Goal: Task Accomplishment & Management: Complete application form

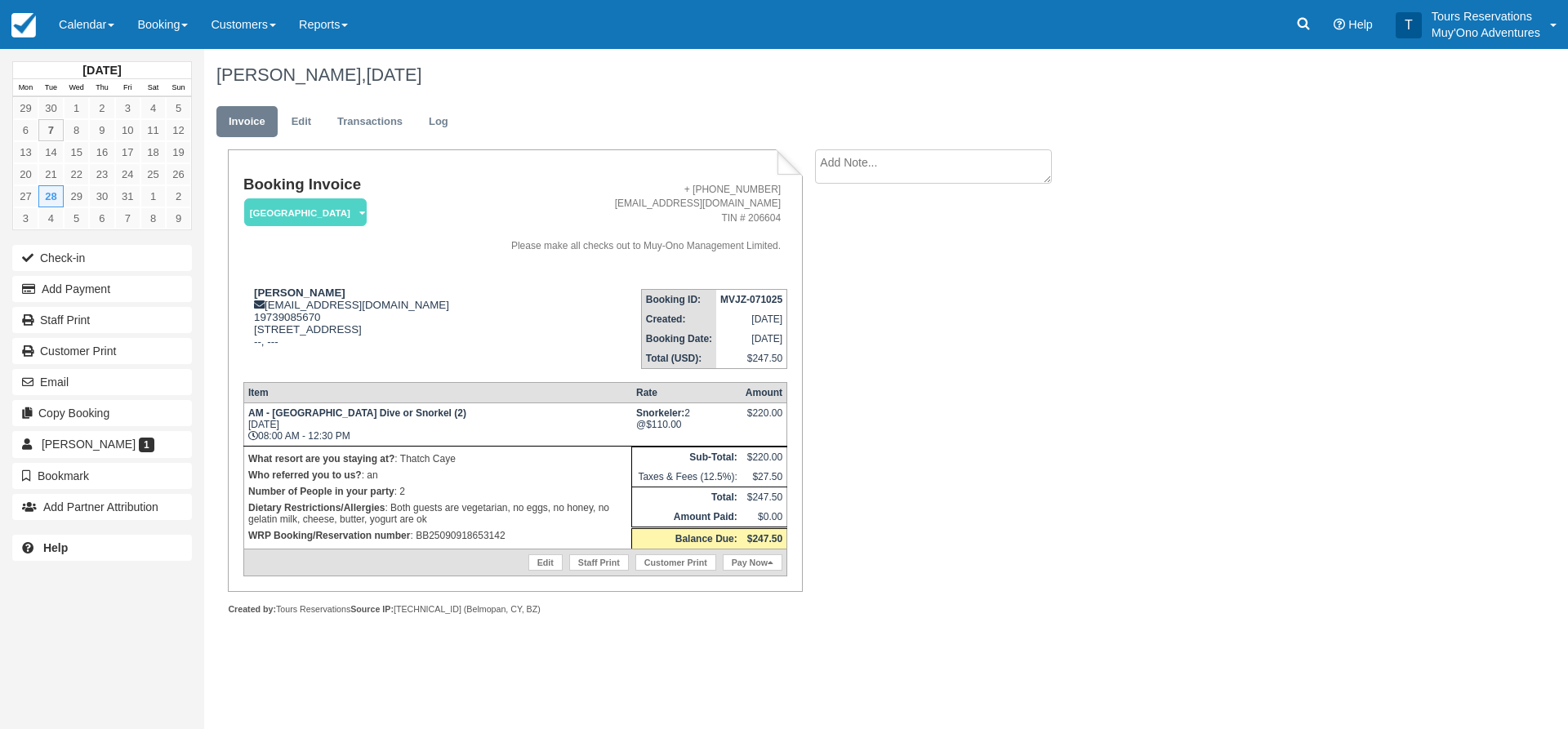
click at [294, 140] on ul "Invoice Edit Transactions Log" at bounding box center [792, 125] width 1151 height 49
click at [298, 134] on link "Edit" at bounding box center [301, 122] width 44 height 32
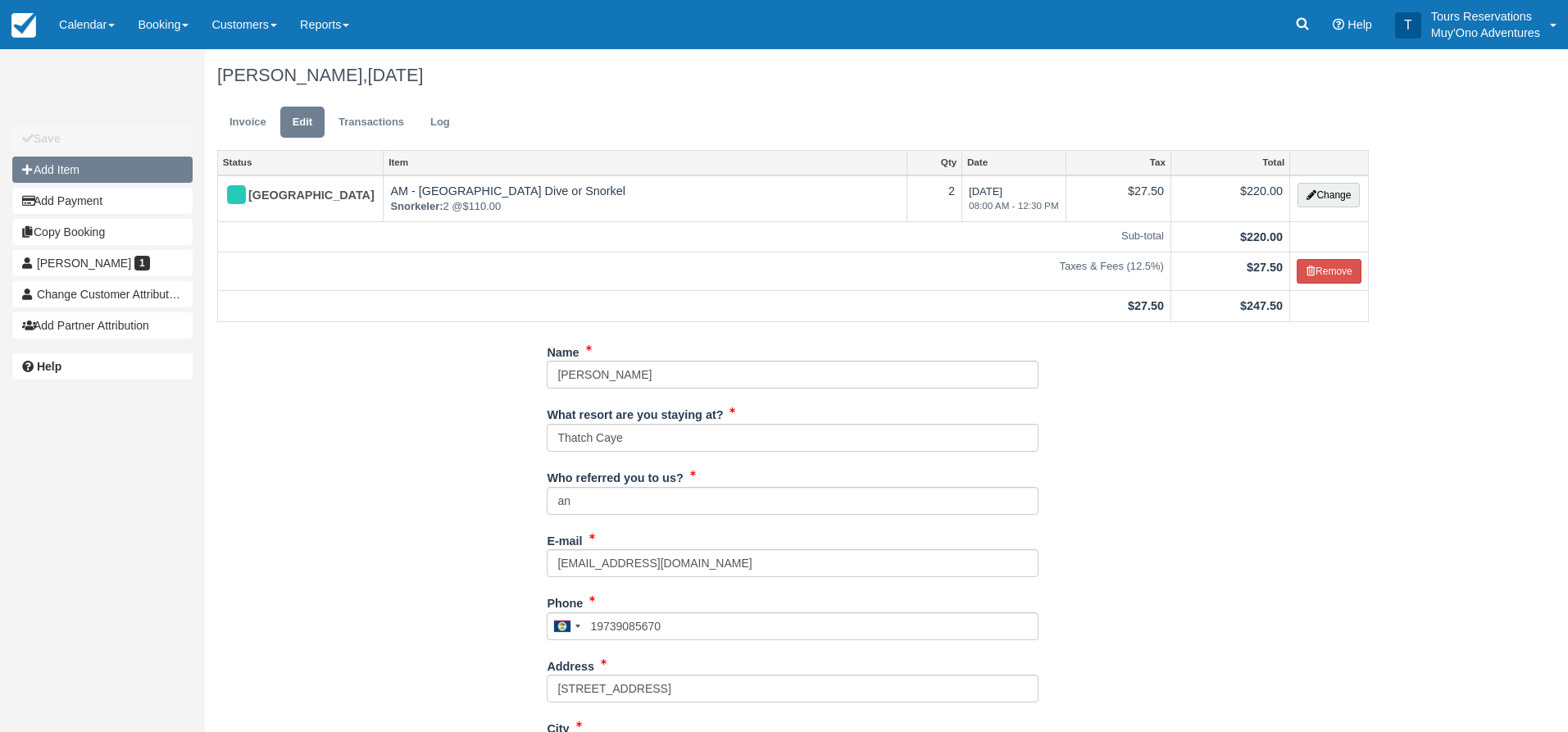
click at [65, 169] on button "Add Item" at bounding box center [102, 169] width 180 height 26
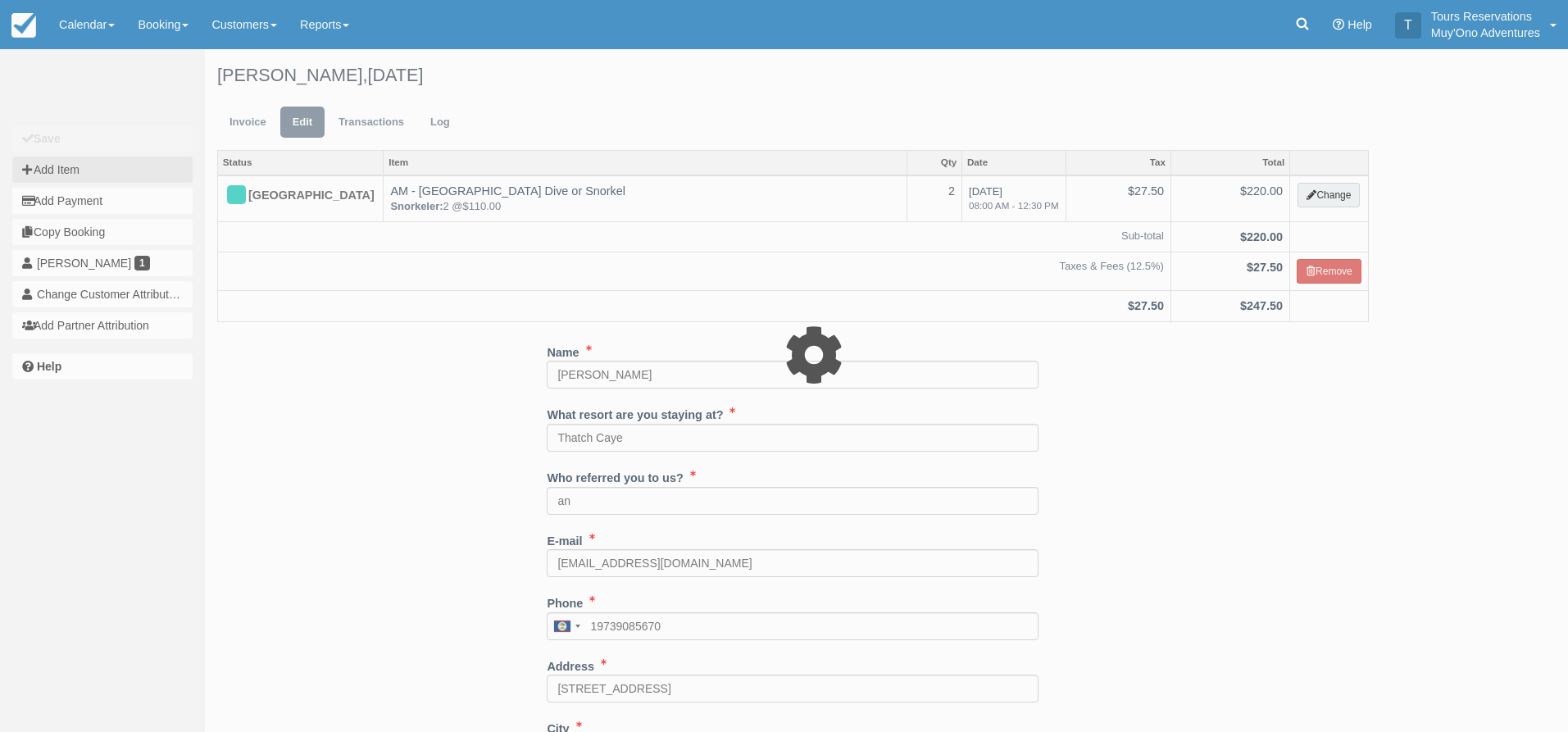
type input "0.00"
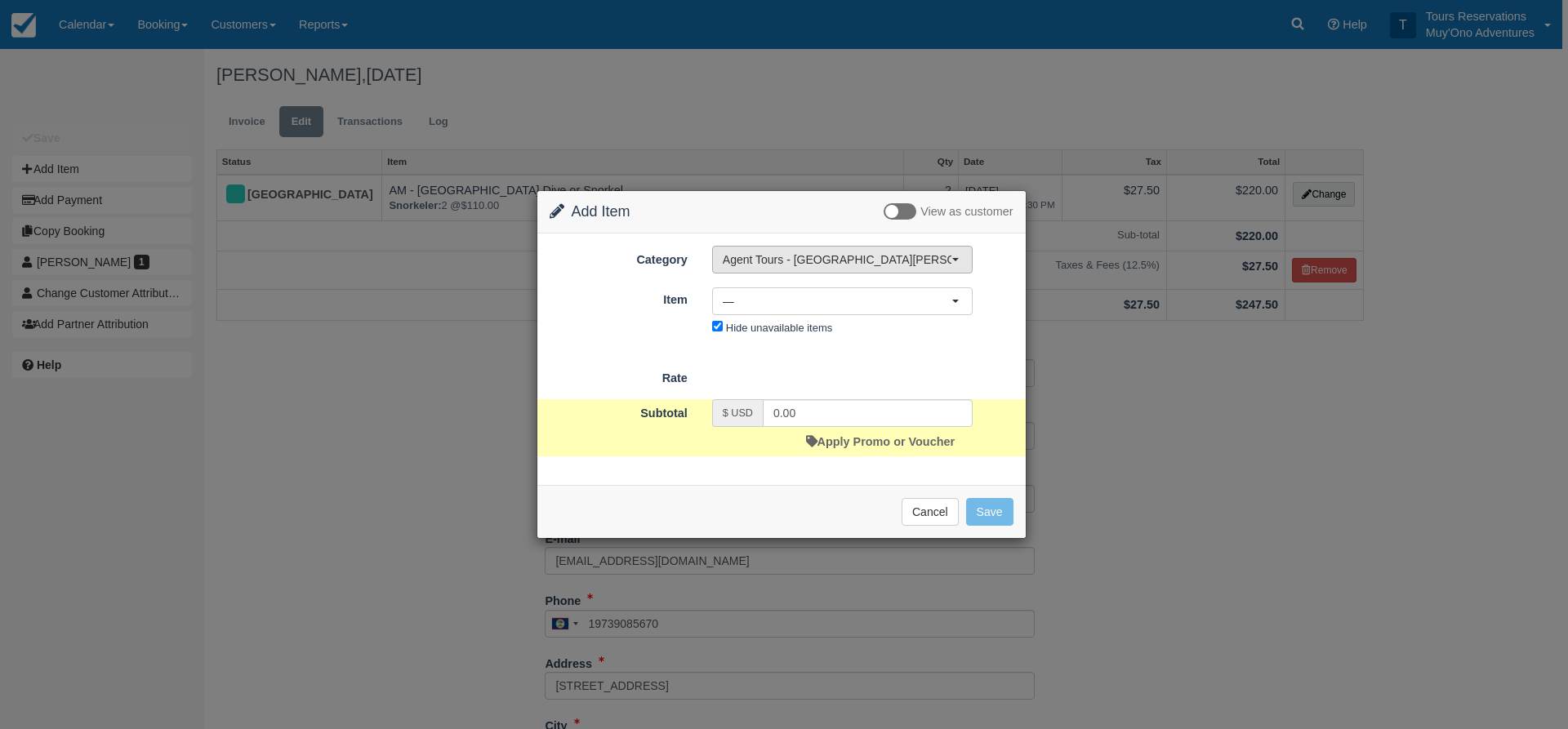
click at [759, 258] on span "Agent Tours - [GEOGRAPHIC_DATA][PERSON_NAME] Caulker/[GEOGRAPHIC_DATA] City Tou…" at bounding box center [838, 260] width 229 height 16
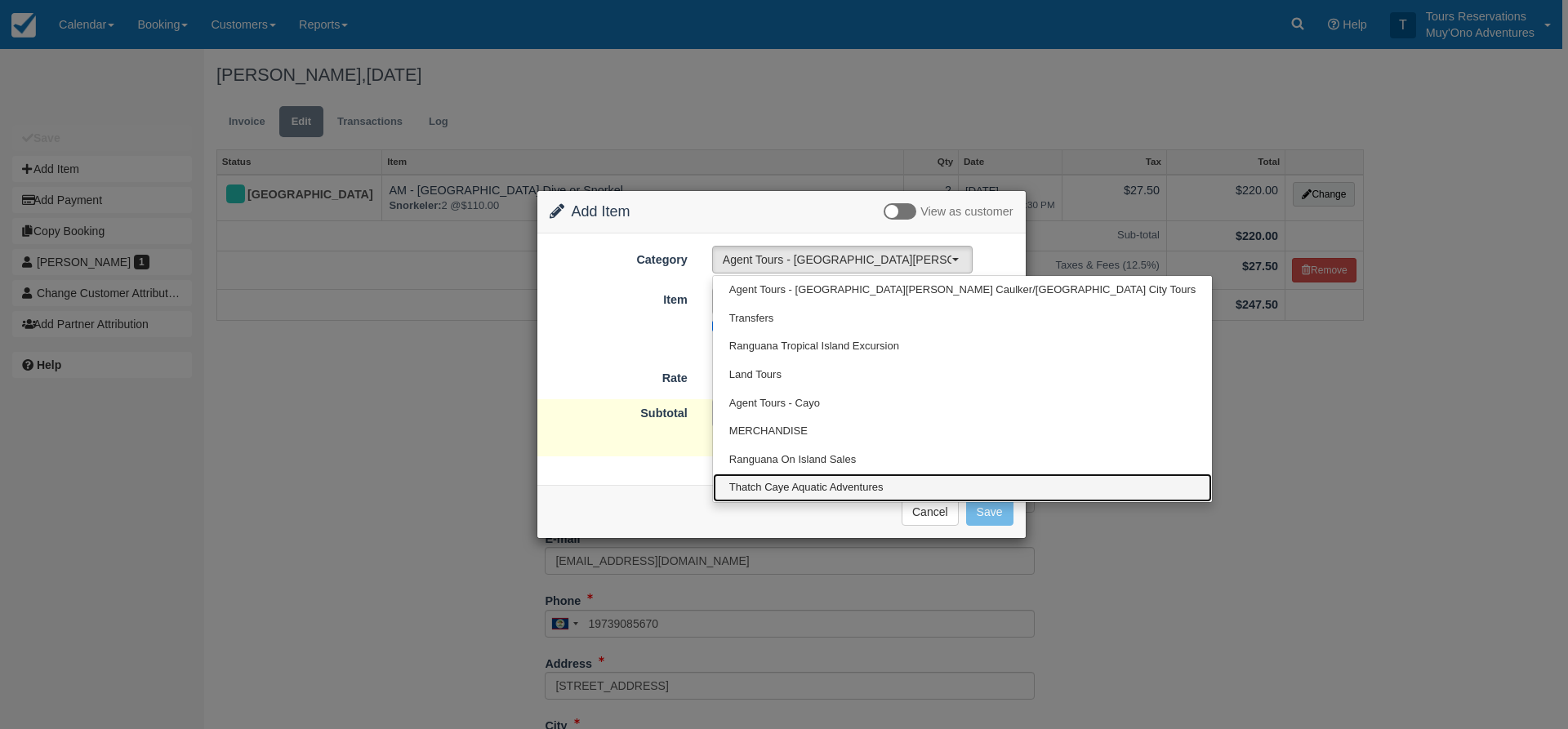
click at [747, 478] on link "Thatch Caye Aquatic Adventures" at bounding box center [962, 488] width 499 height 29
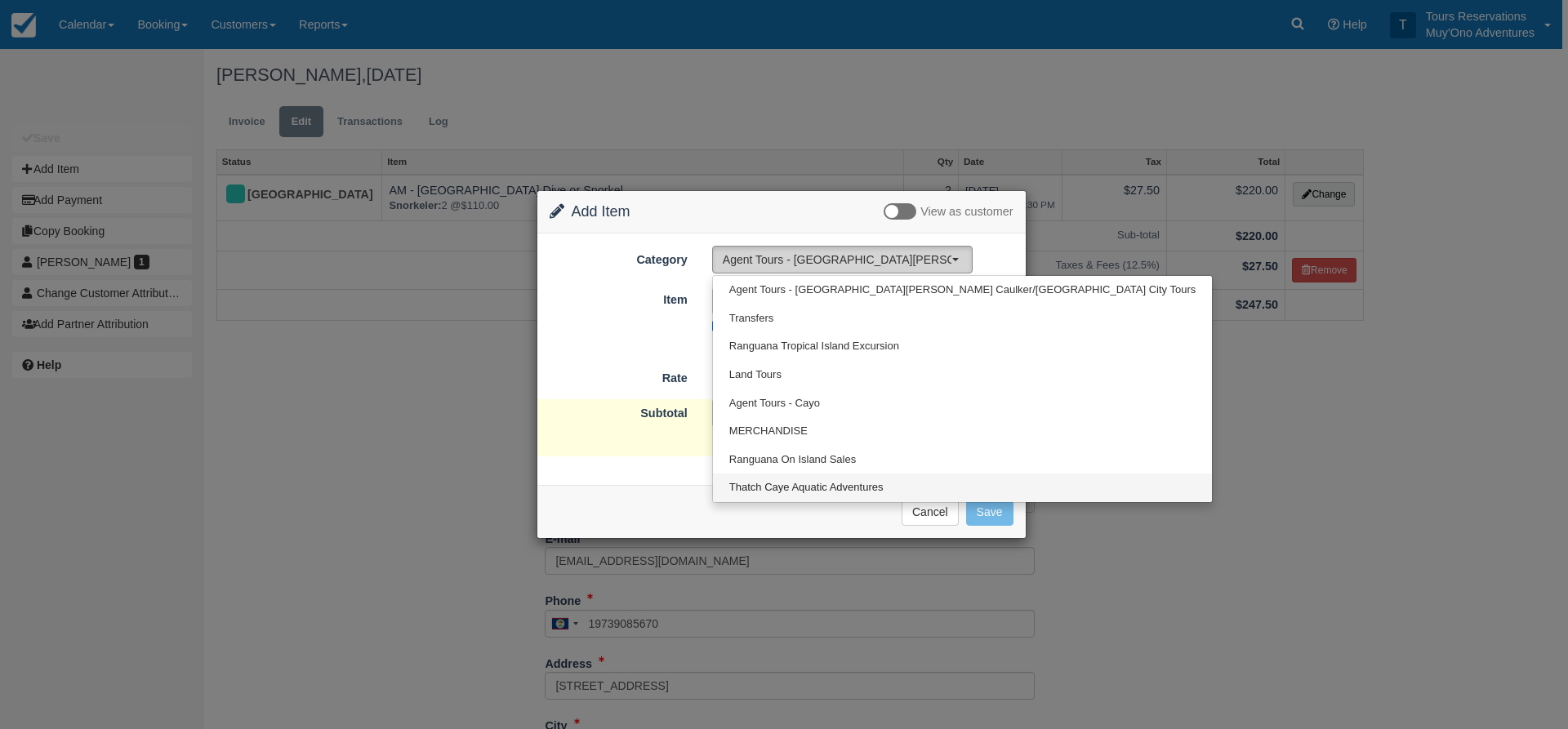
select select "64"
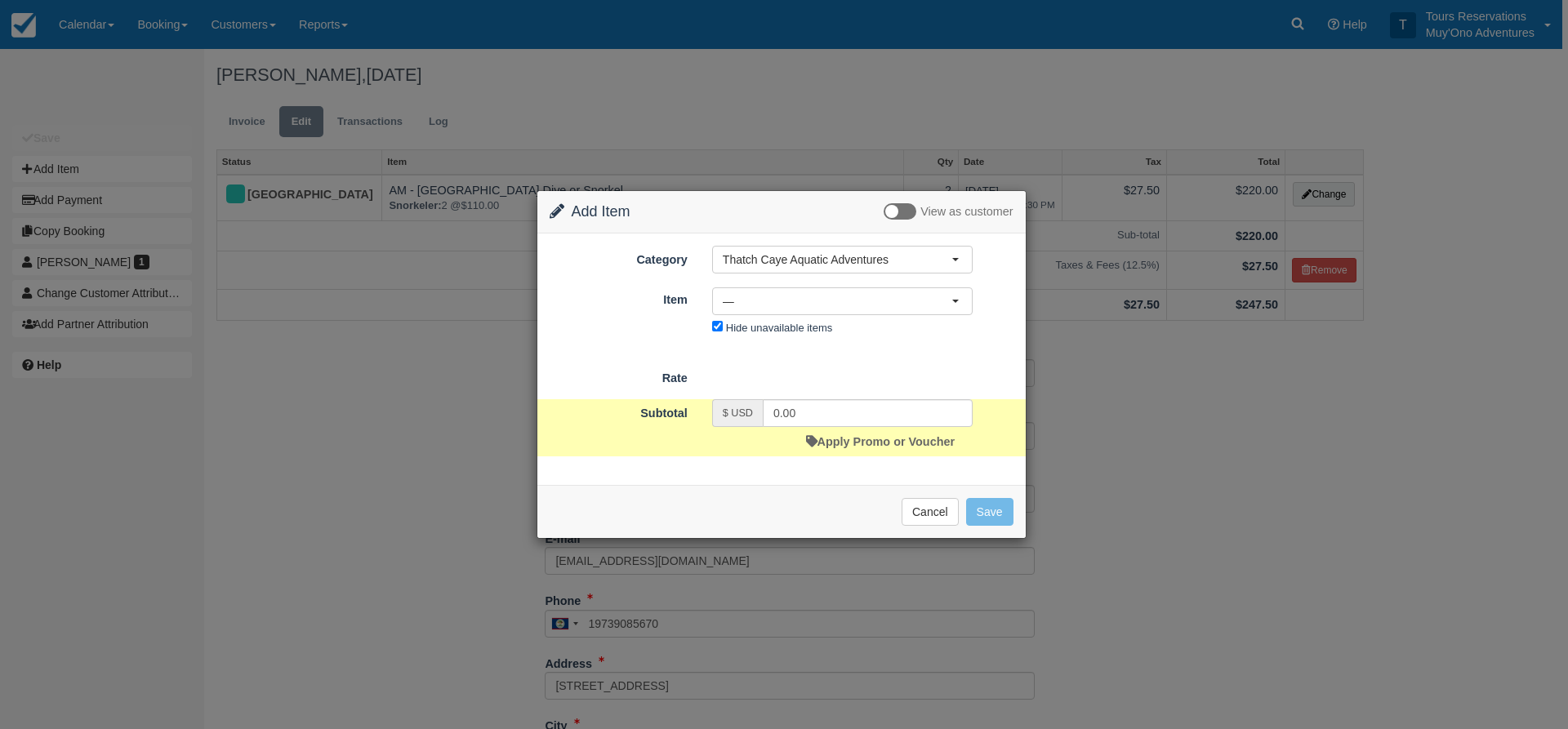
click at [770, 316] on div "Nothing selected — — Thatch Caye Island Excursion (4) SCUBA Gear Rental Package…" at bounding box center [842, 314] width 285 height 54
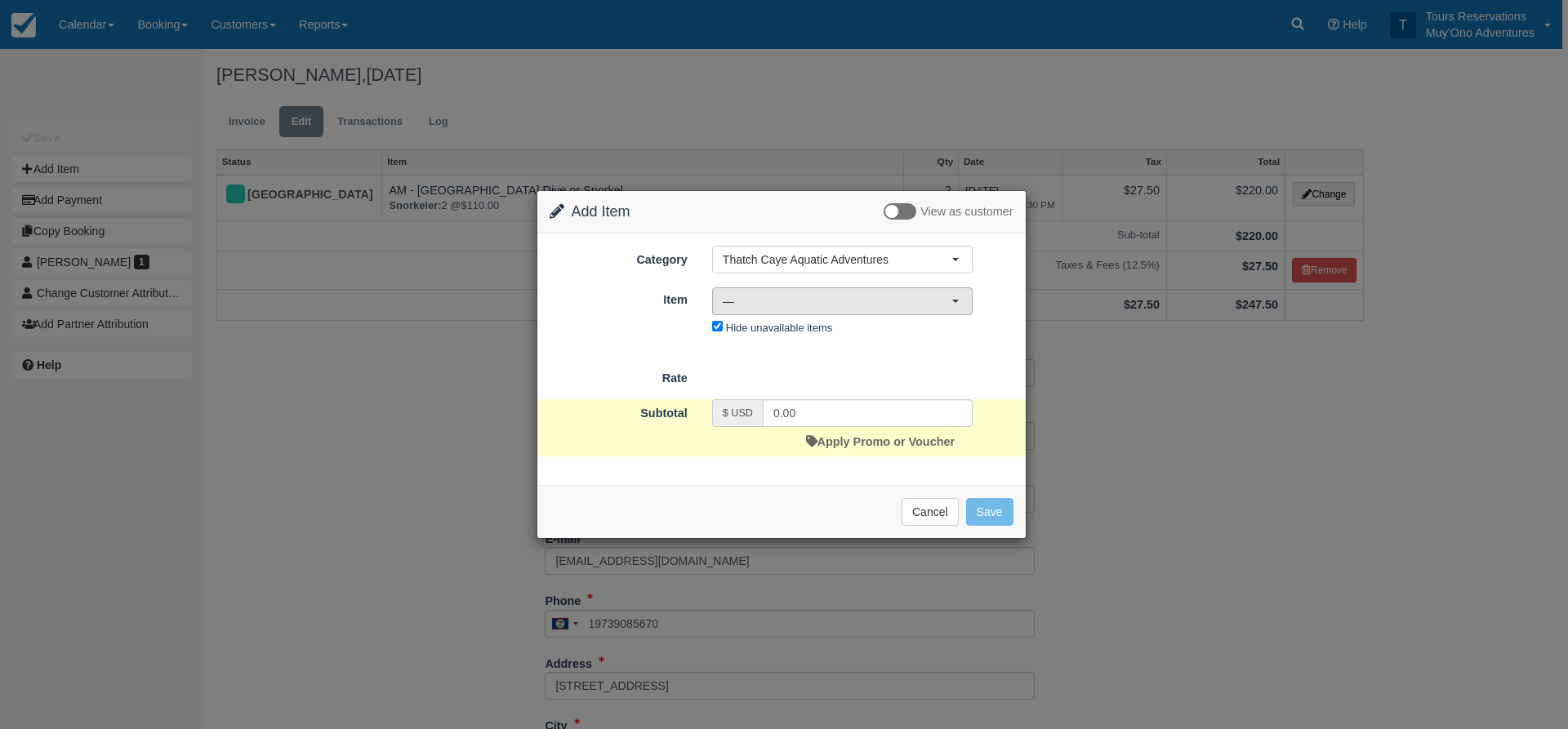
click at [776, 312] on button "—" at bounding box center [842, 301] width 261 height 28
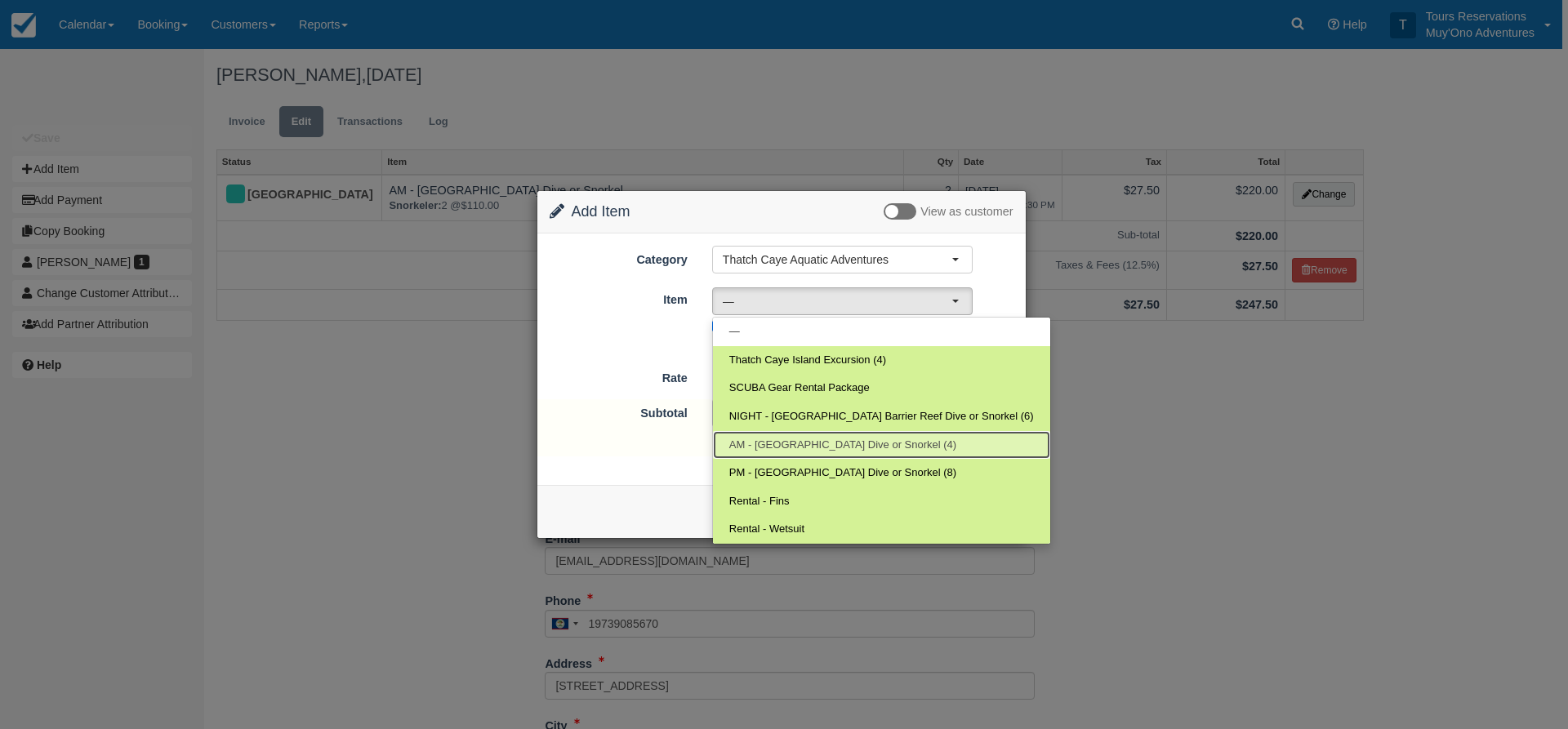
click at [765, 447] on span "AM - Belize Barrier Reef Dive or Snorkel (4)" at bounding box center [843, 444] width 227 height 15
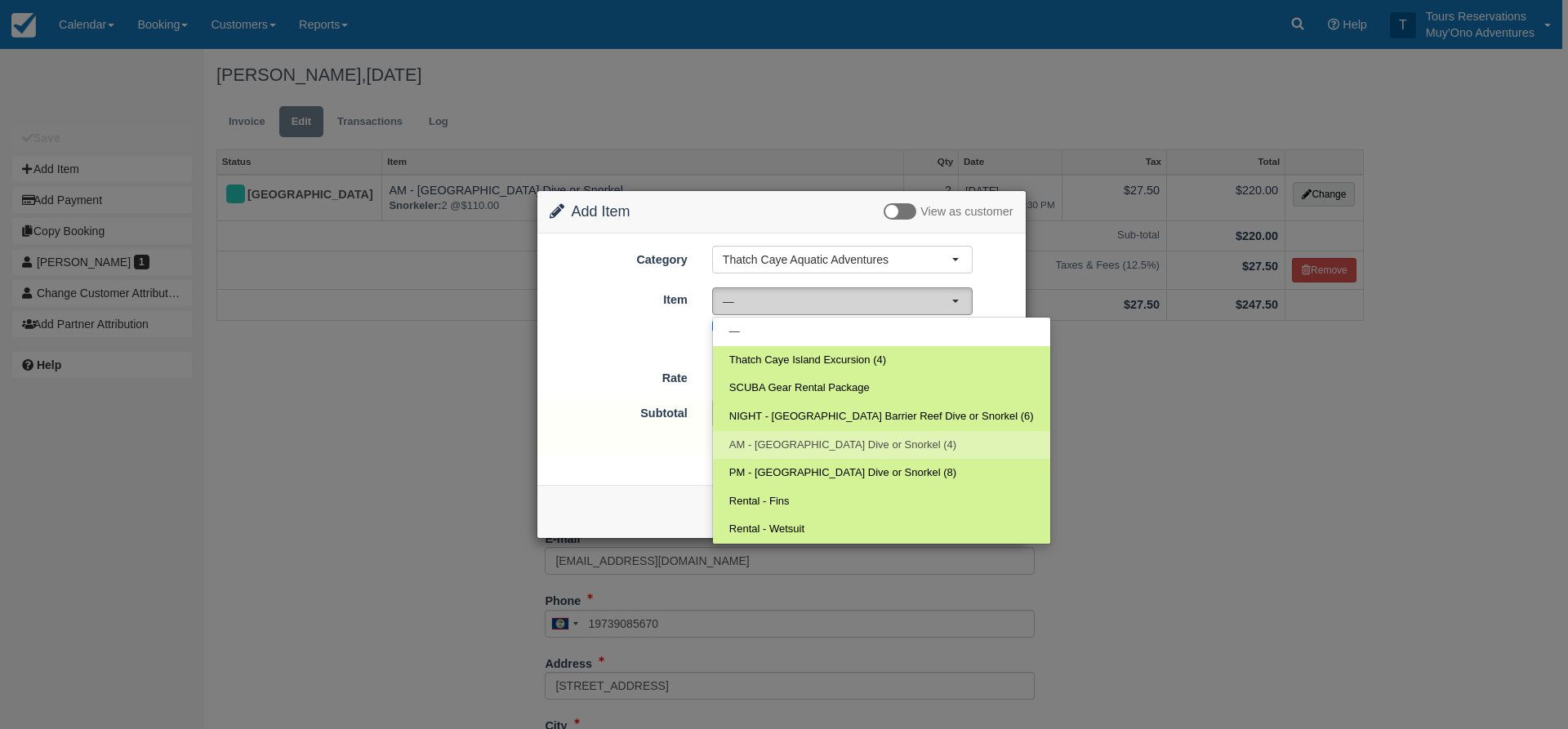
select select "294"
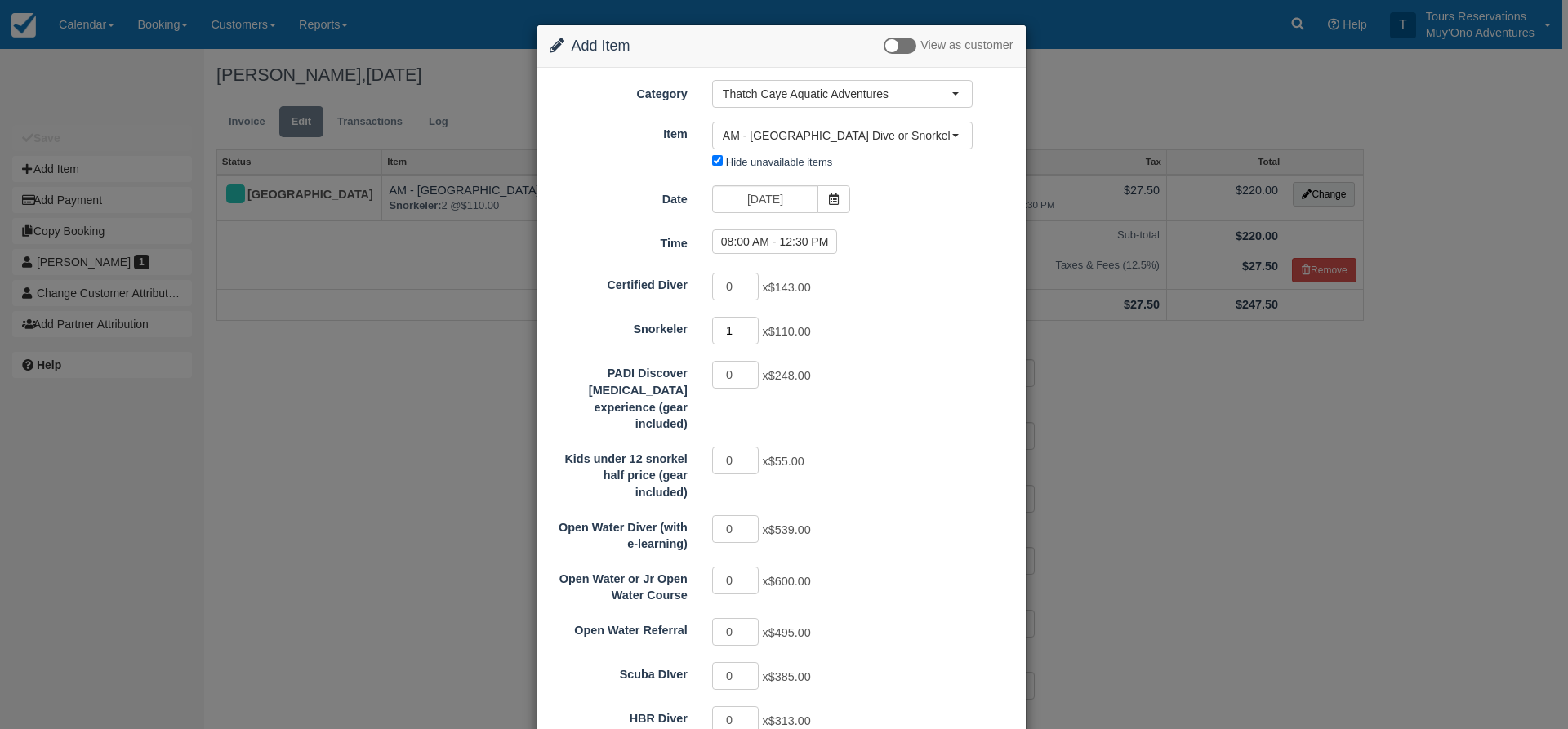
type input "1"
click at [748, 326] on input "1" at bounding box center [736, 330] width 48 height 28
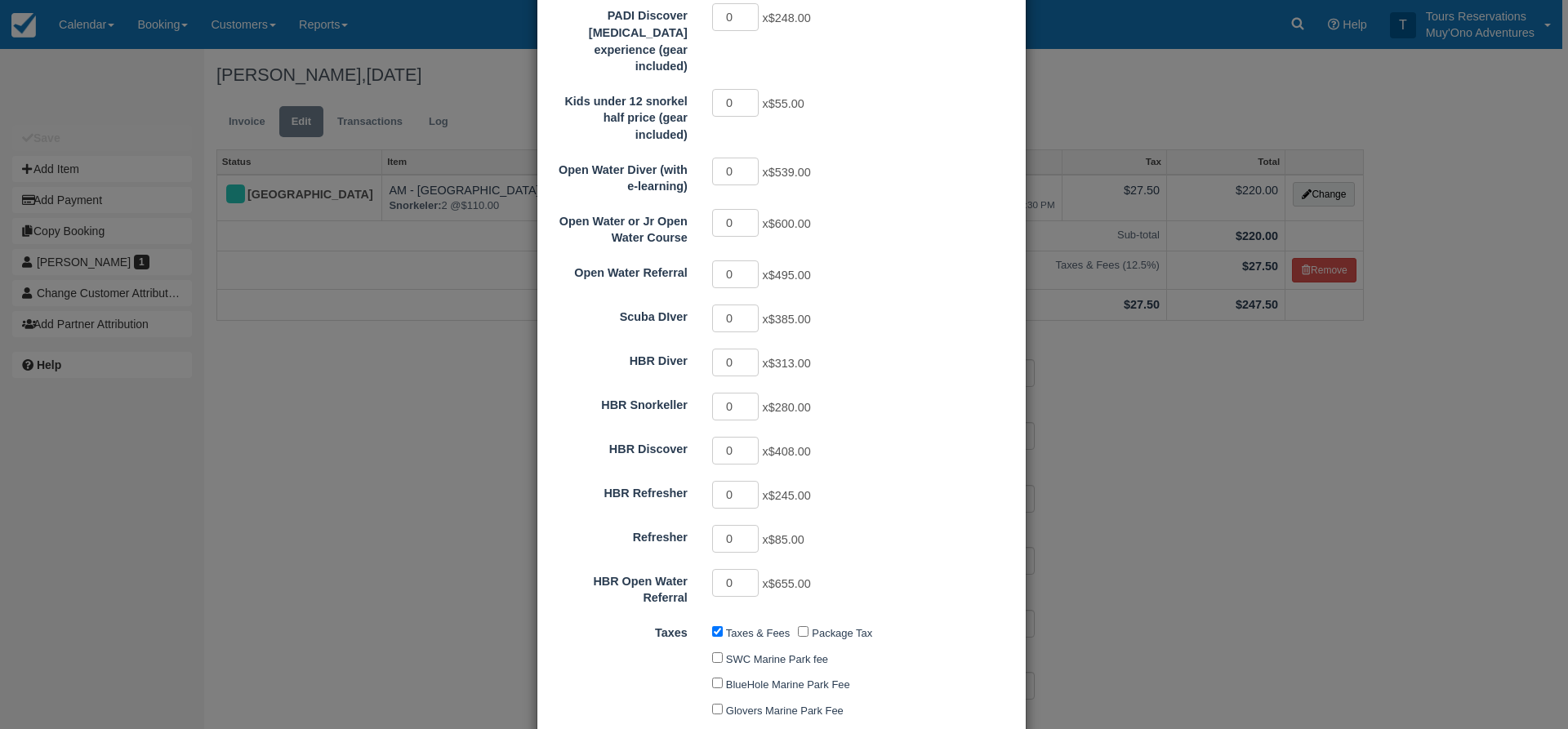
scroll to position [571, 0]
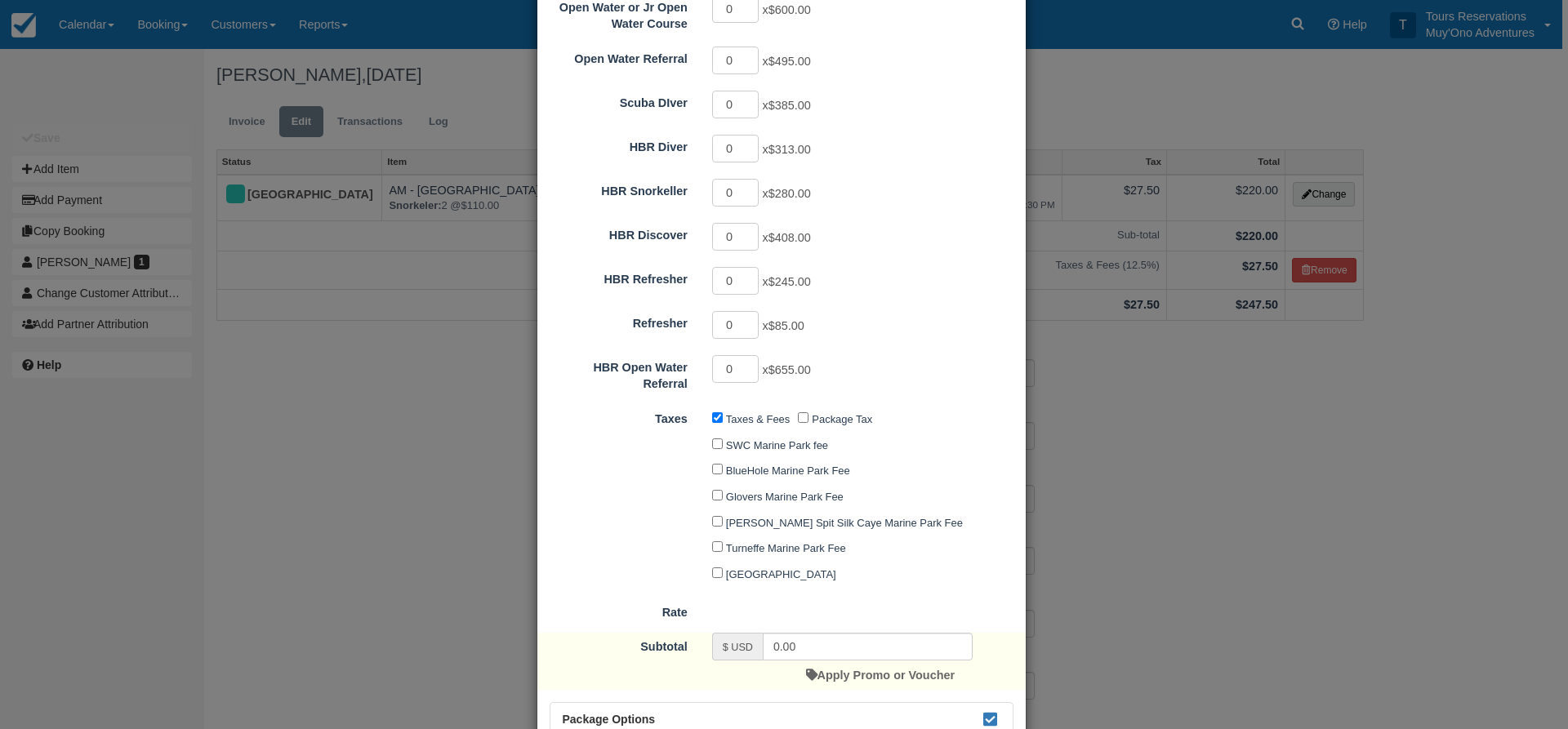
type input "110.00"
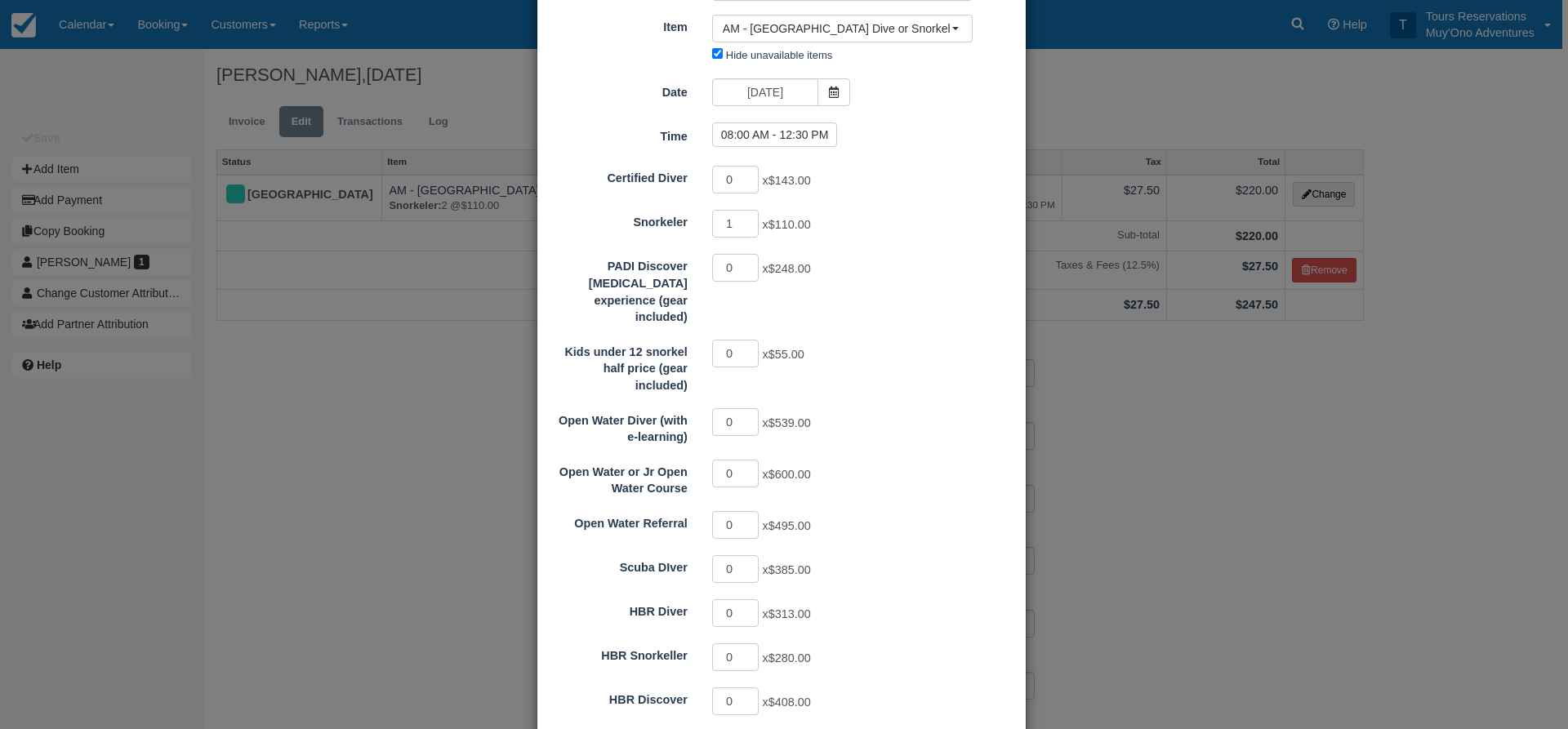
scroll to position [0, 0]
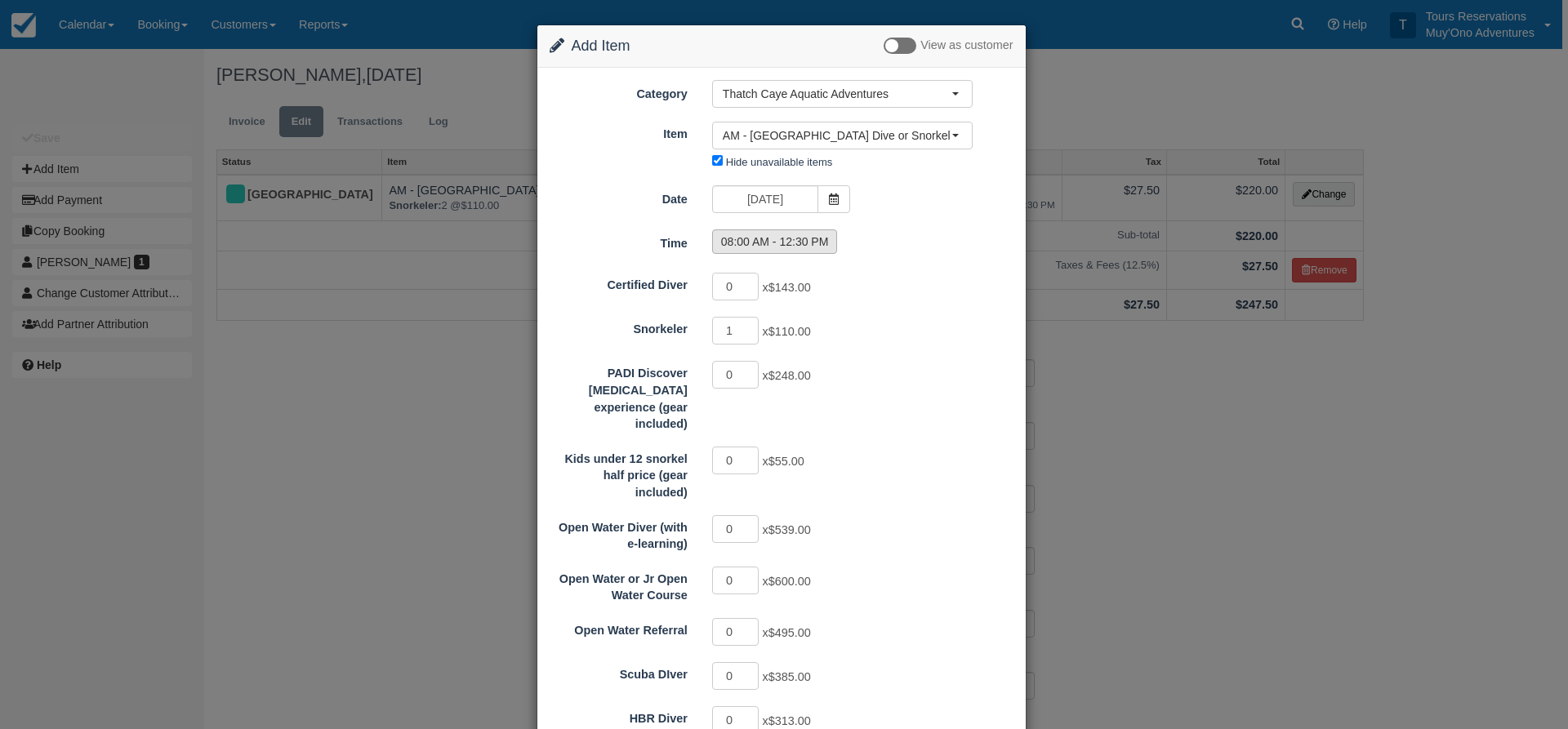
click at [770, 251] on label "08:00 AM - 12:30 PM" at bounding box center [775, 241] width 125 height 24
radio input "true"
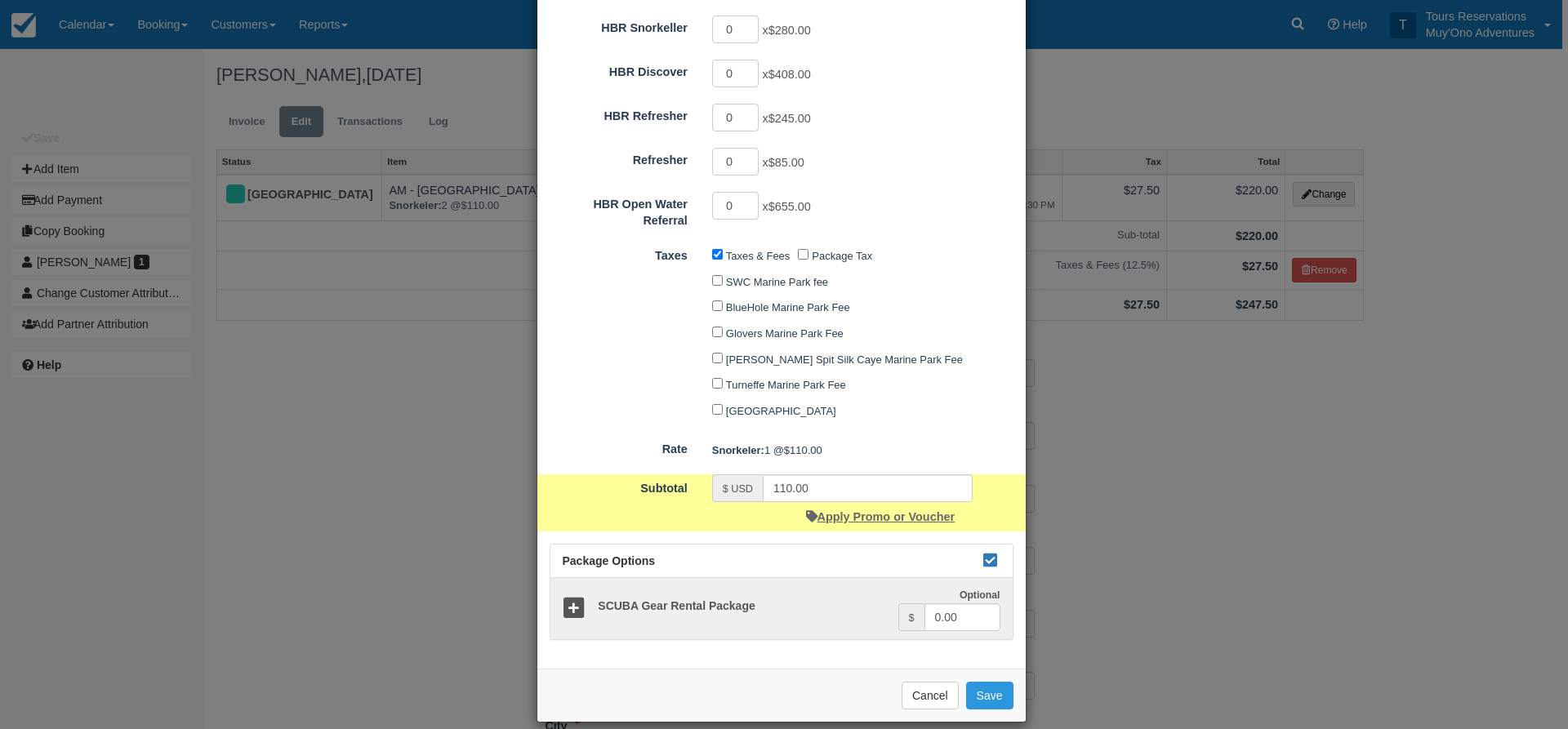
scroll to position [735, 0]
click at [980, 681] on button "Save" at bounding box center [989, 694] width 48 height 28
checkbox input "false"
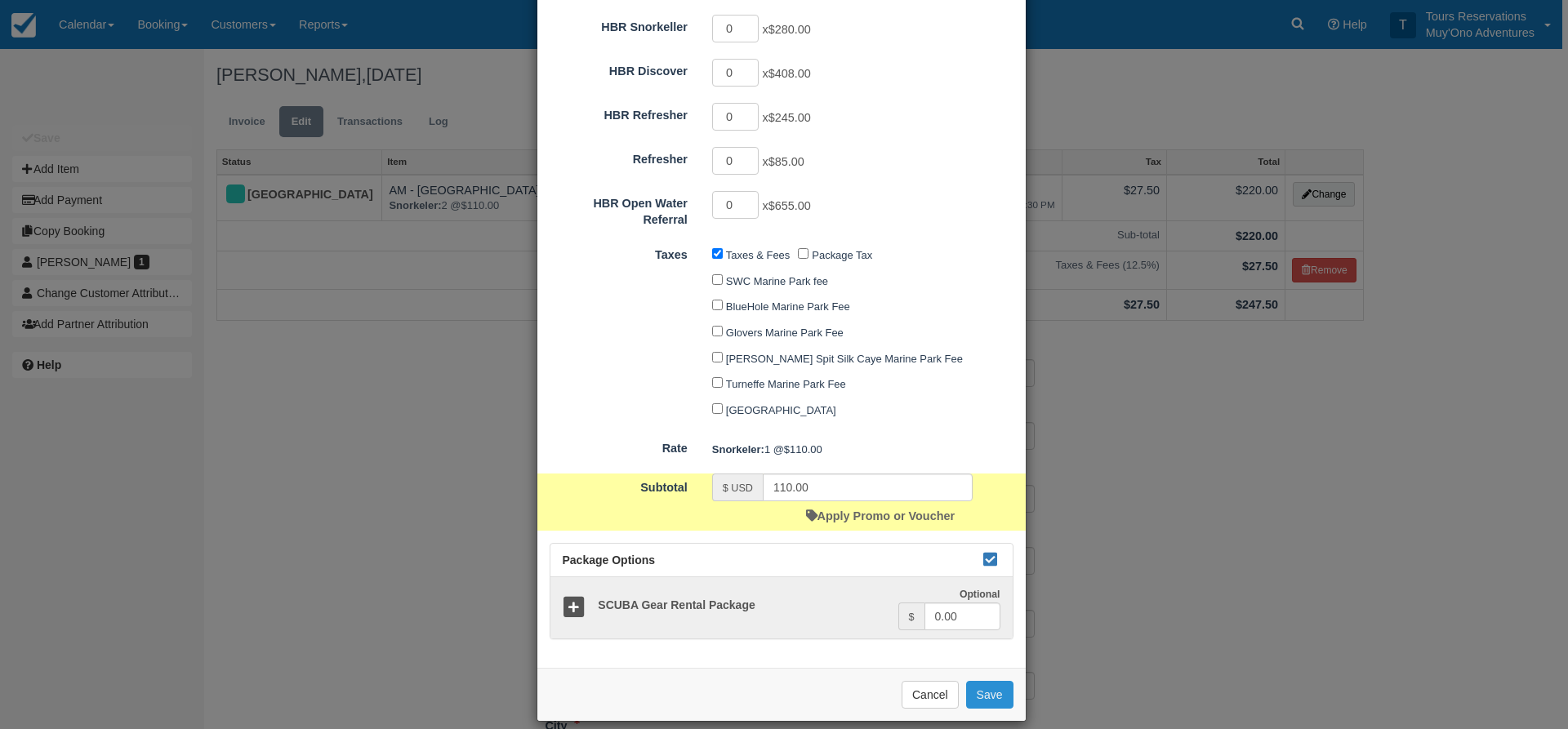
checkbox input "false"
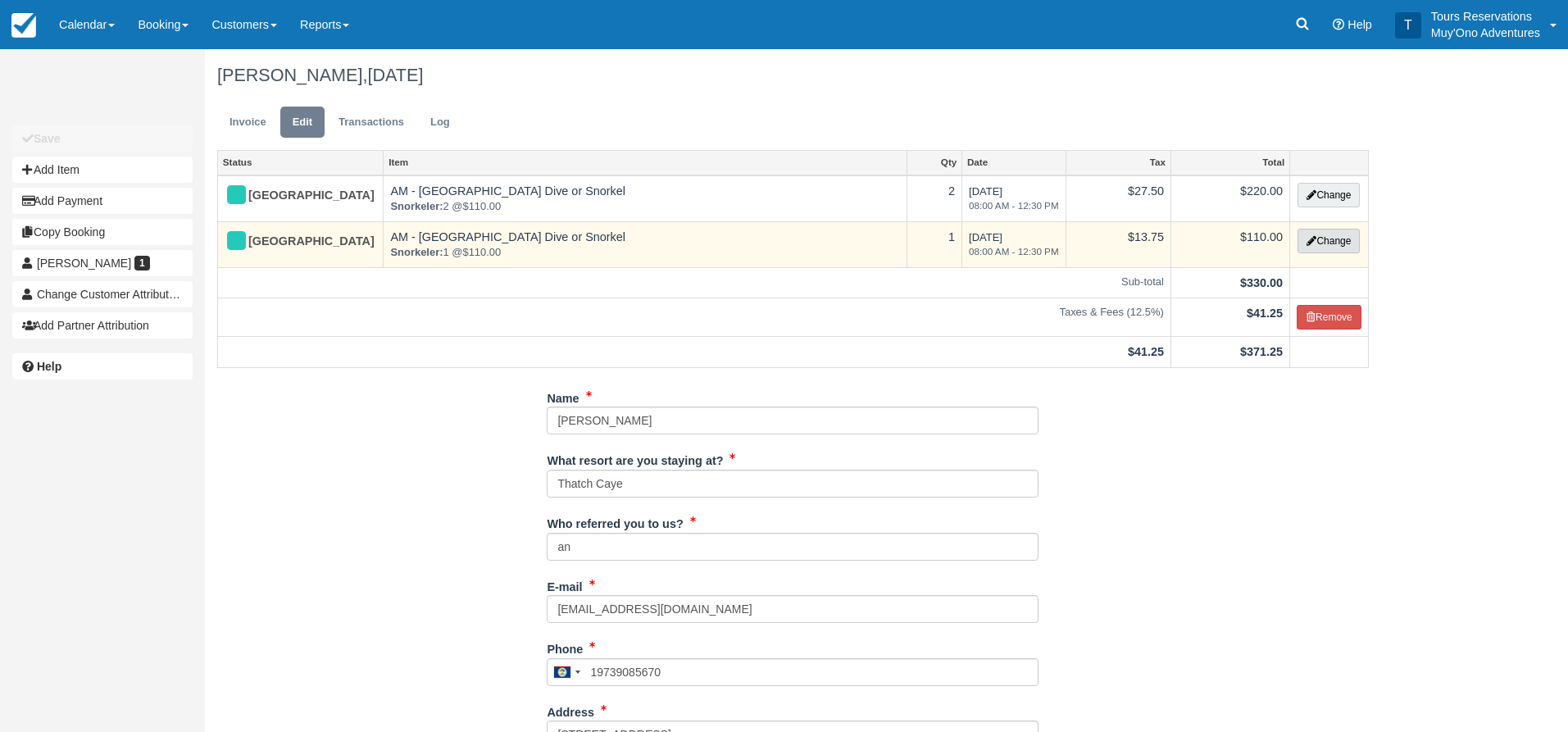
click at [1319, 238] on button "Change" at bounding box center [1328, 241] width 62 height 24
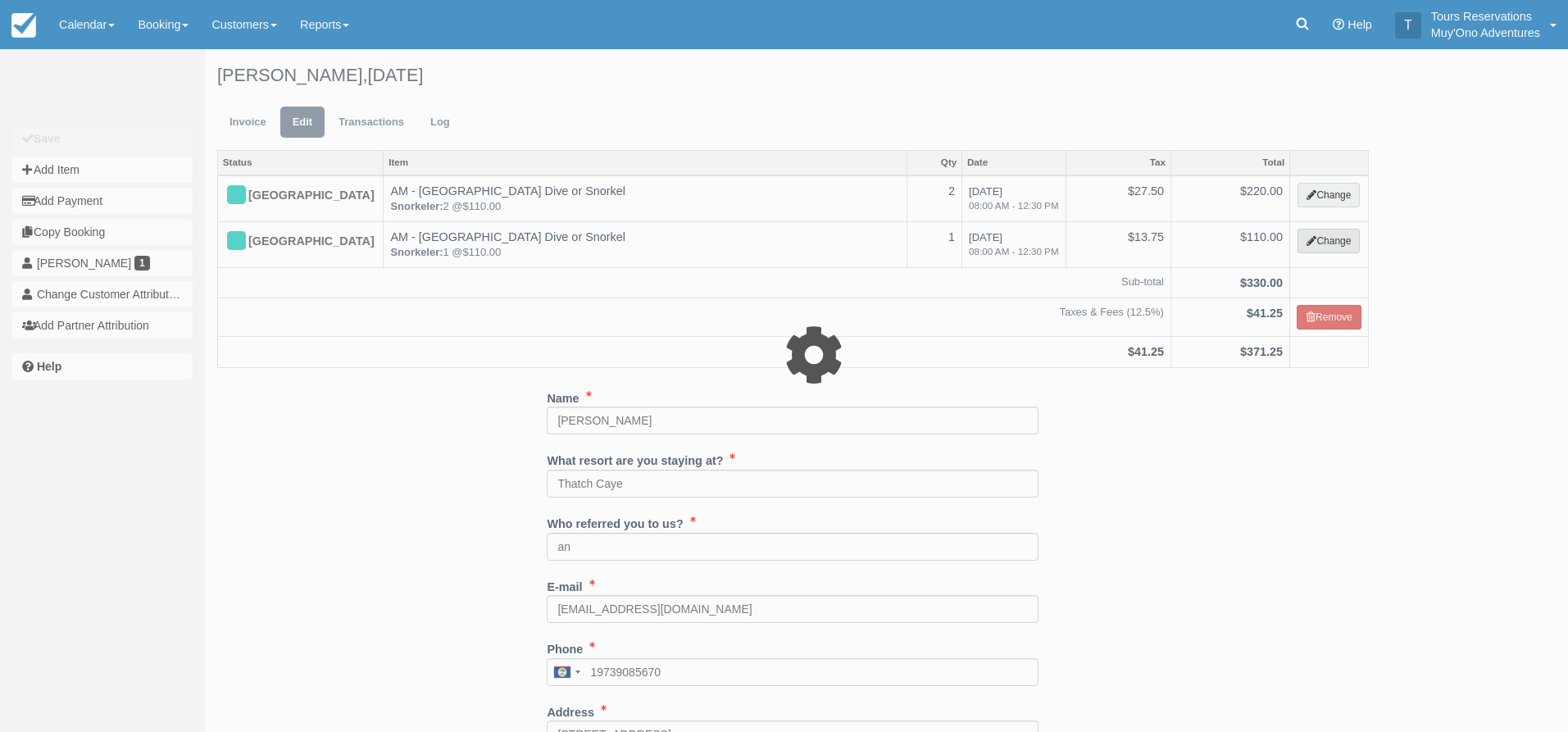
select select "64"
type input "110.00"
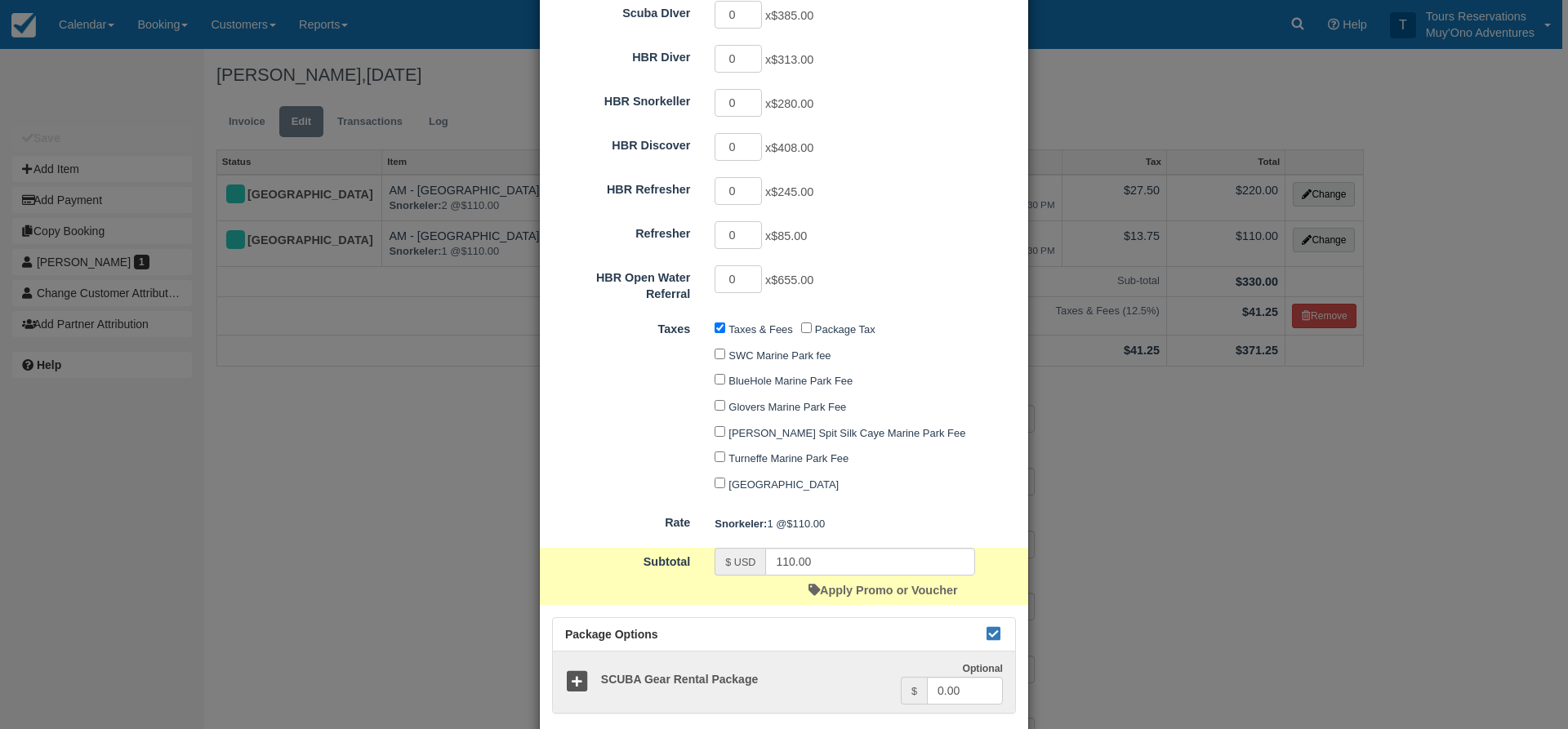
scroll to position [735, 0]
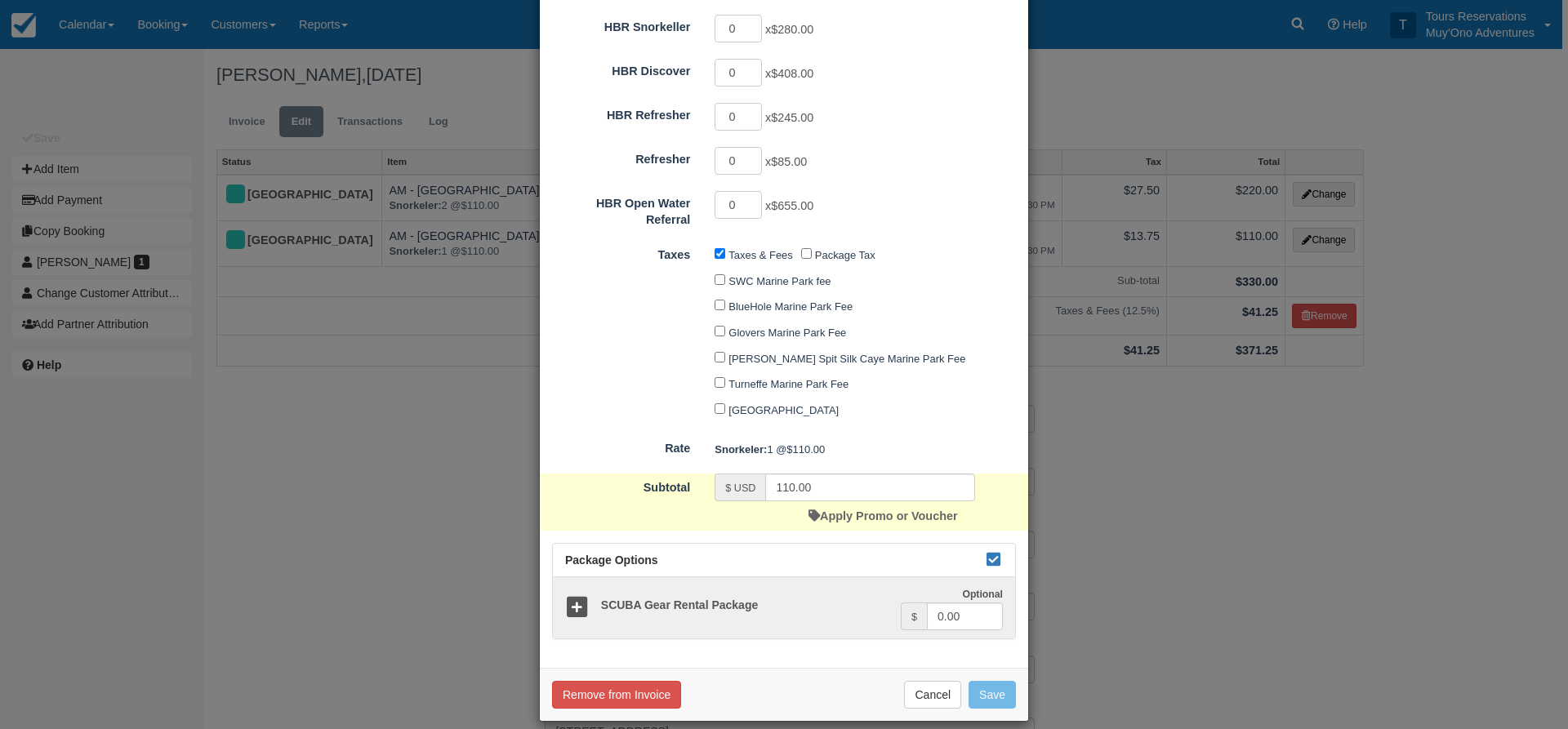
click at [610, 668] on div "Remove from Invoice Cancel Save" at bounding box center [784, 694] width 489 height 53
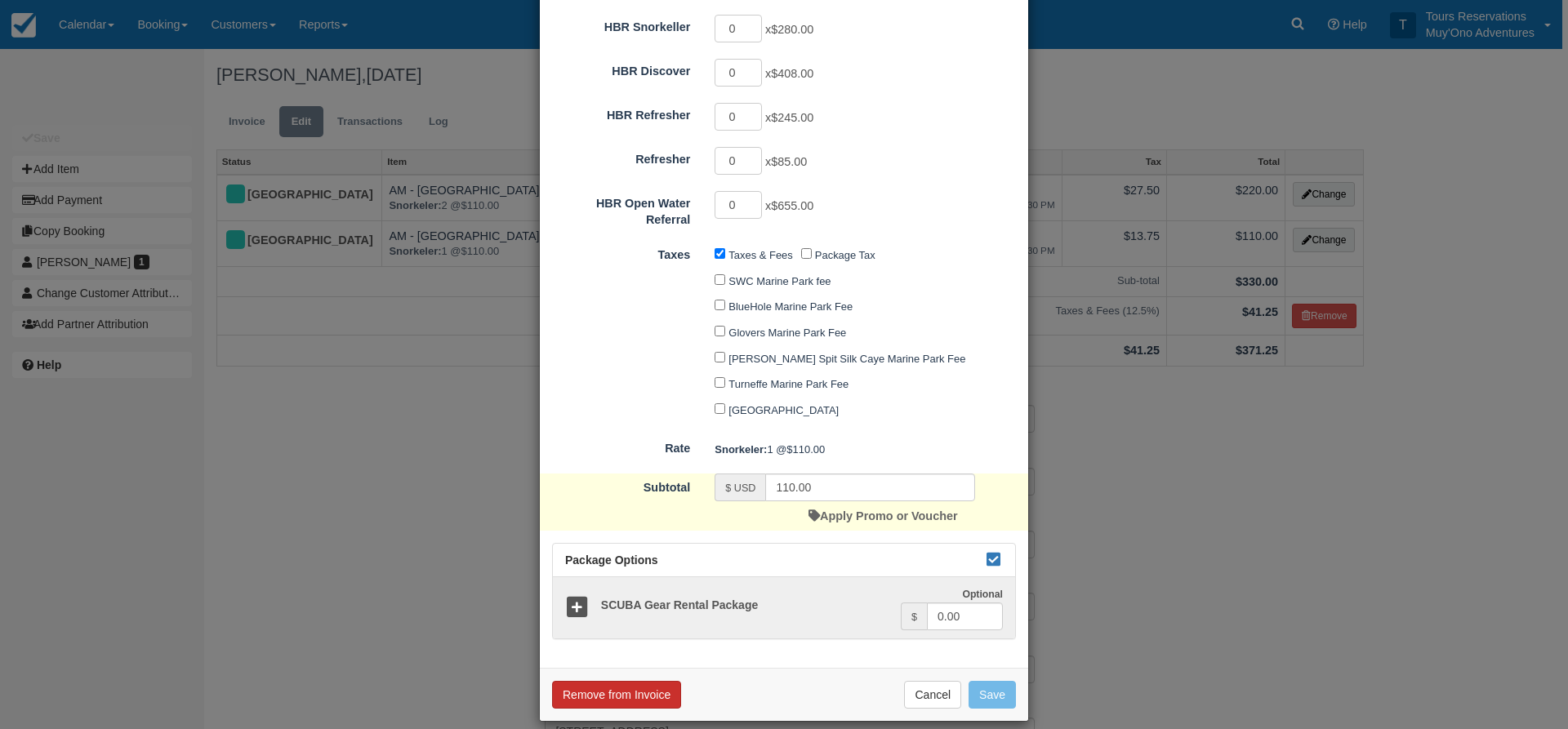
click at [628, 680] on button "Remove from Invoice" at bounding box center [616, 694] width 129 height 28
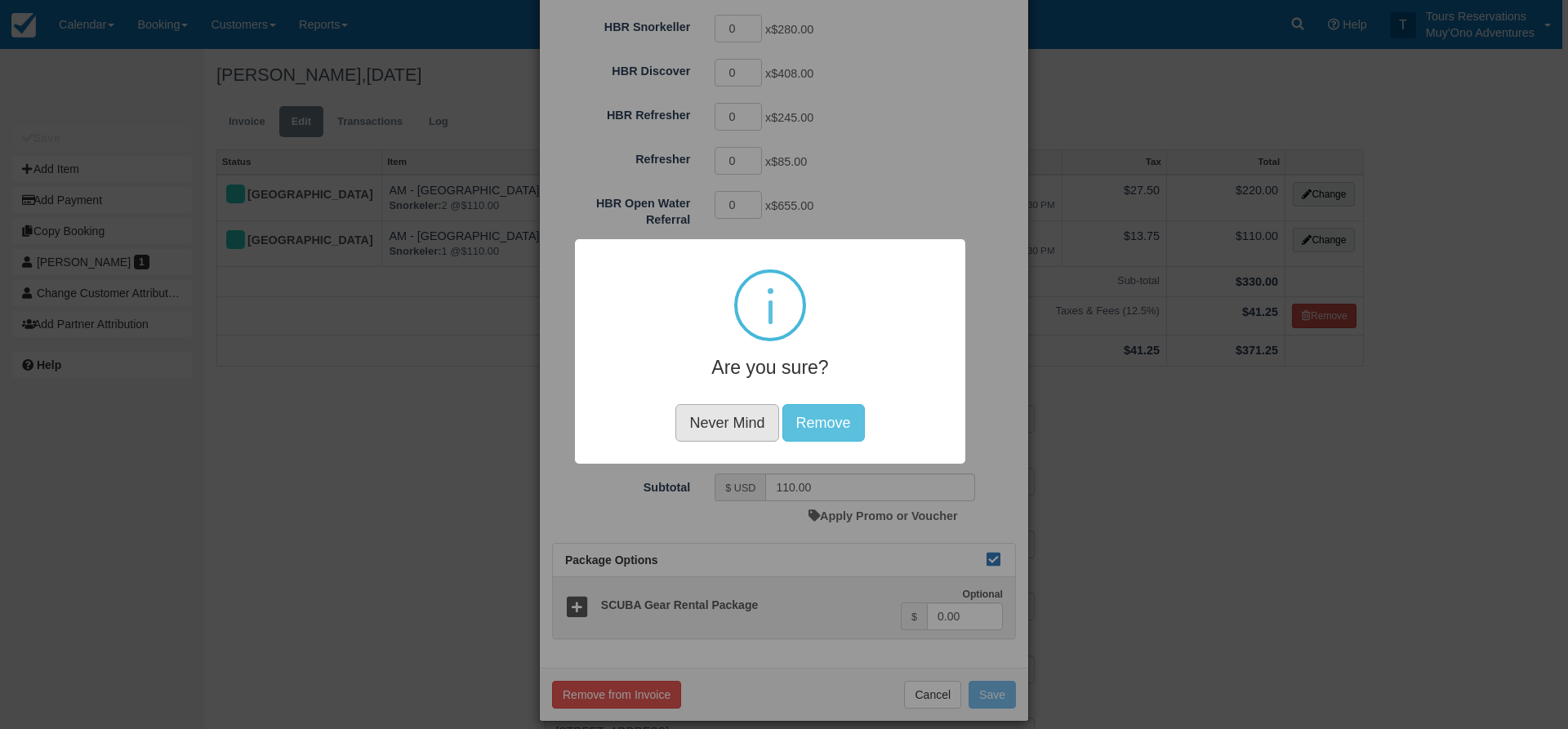
click at [740, 428] on button "Never Mind" at bounding box center [727, 422] width 103 height 38
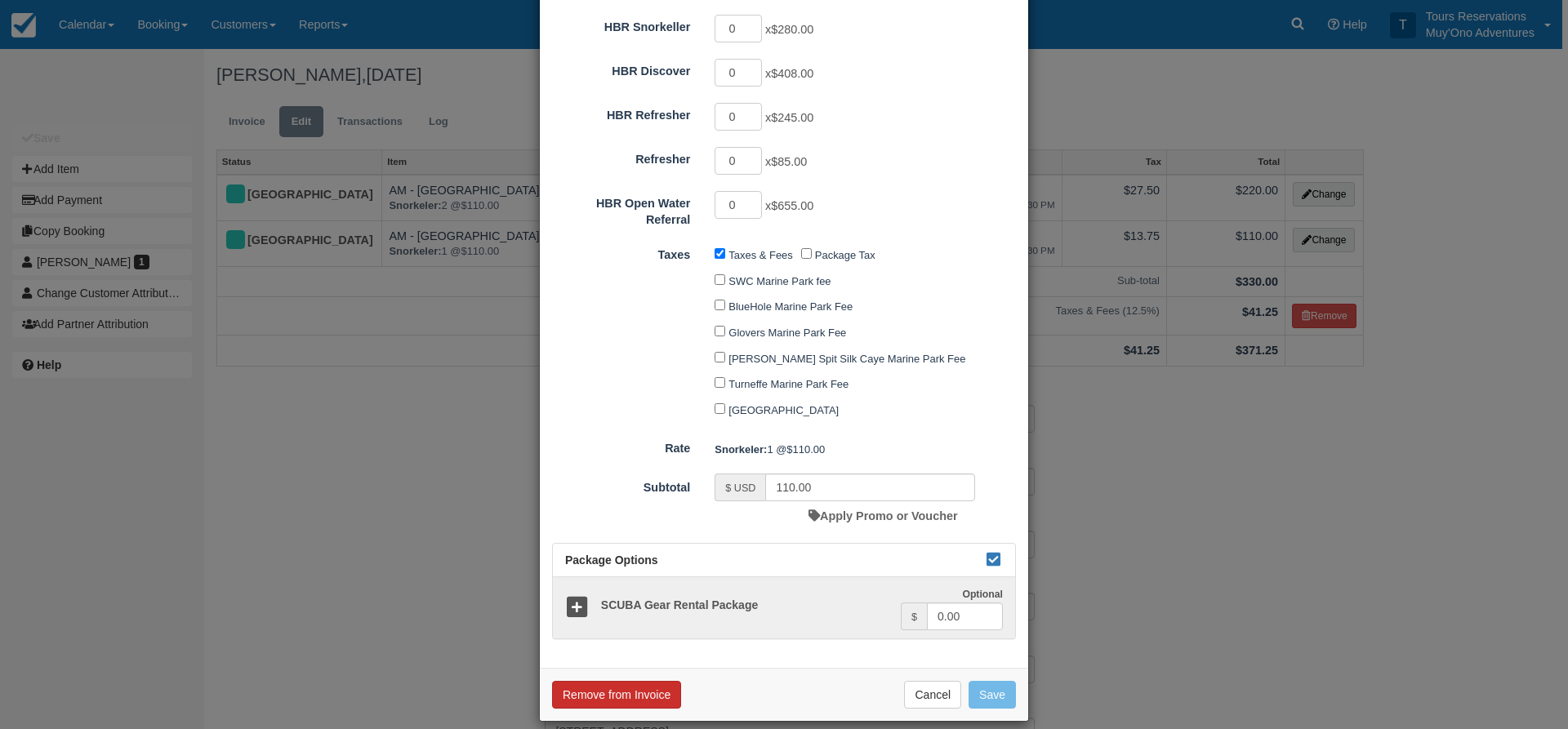
click at [629, 680] on button "Remove from Invoice" at bounding box center [616, 694] width 129 height 28
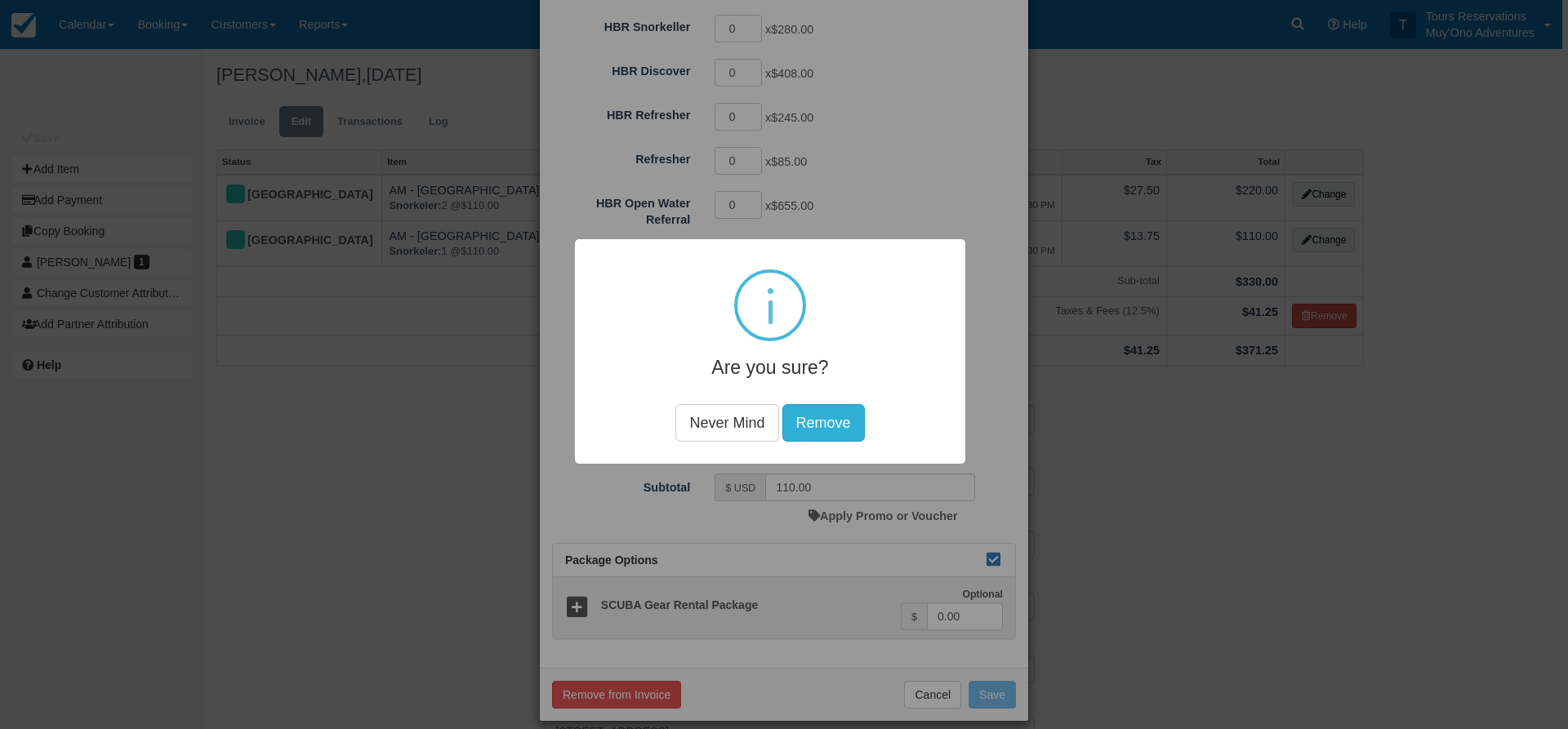
click at [848, 430] on button "Remove" at bounding box center [823, 422] width 82 height 38
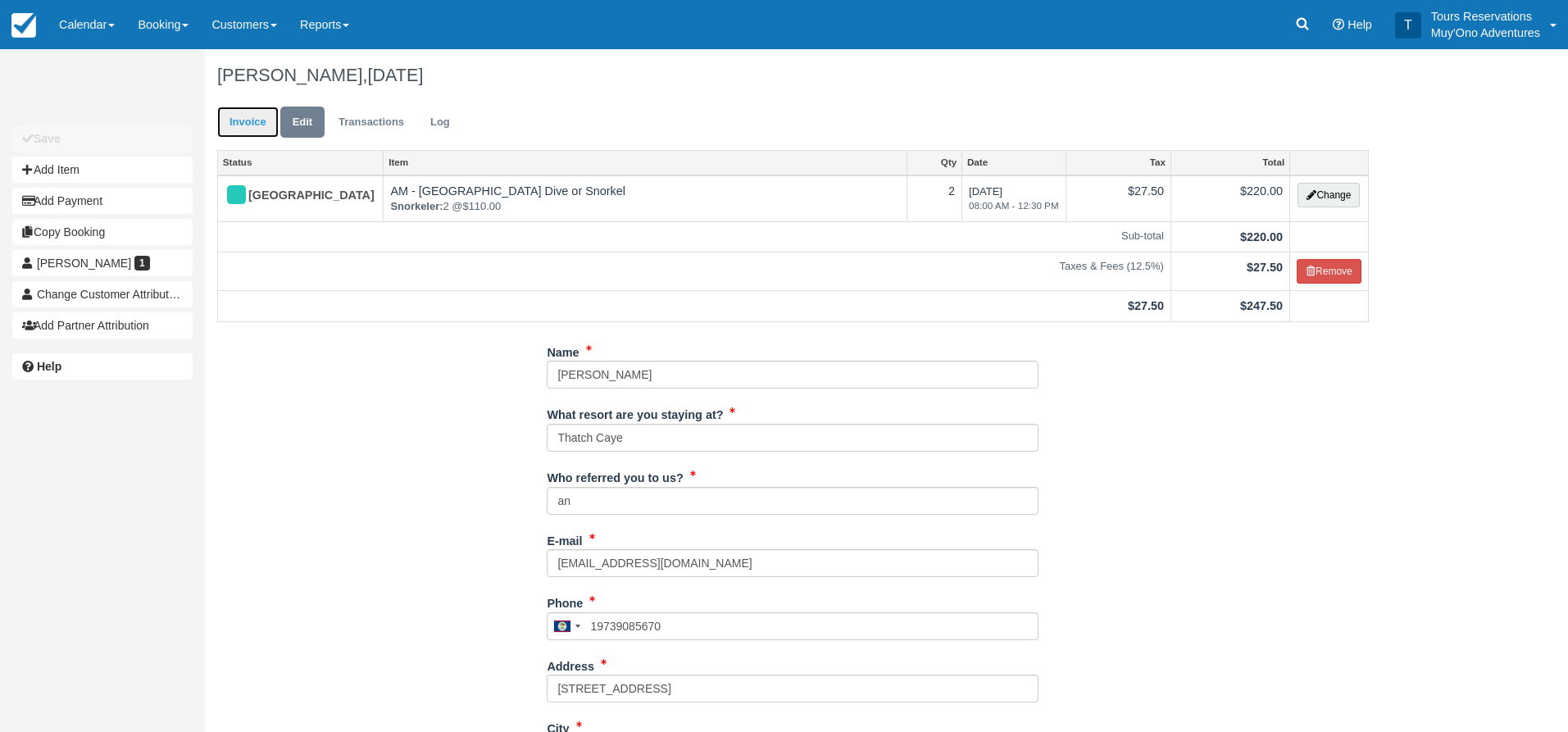
click at [235, 126] on link "Invoice" at bounding box center [248, 122] width 62 height 32
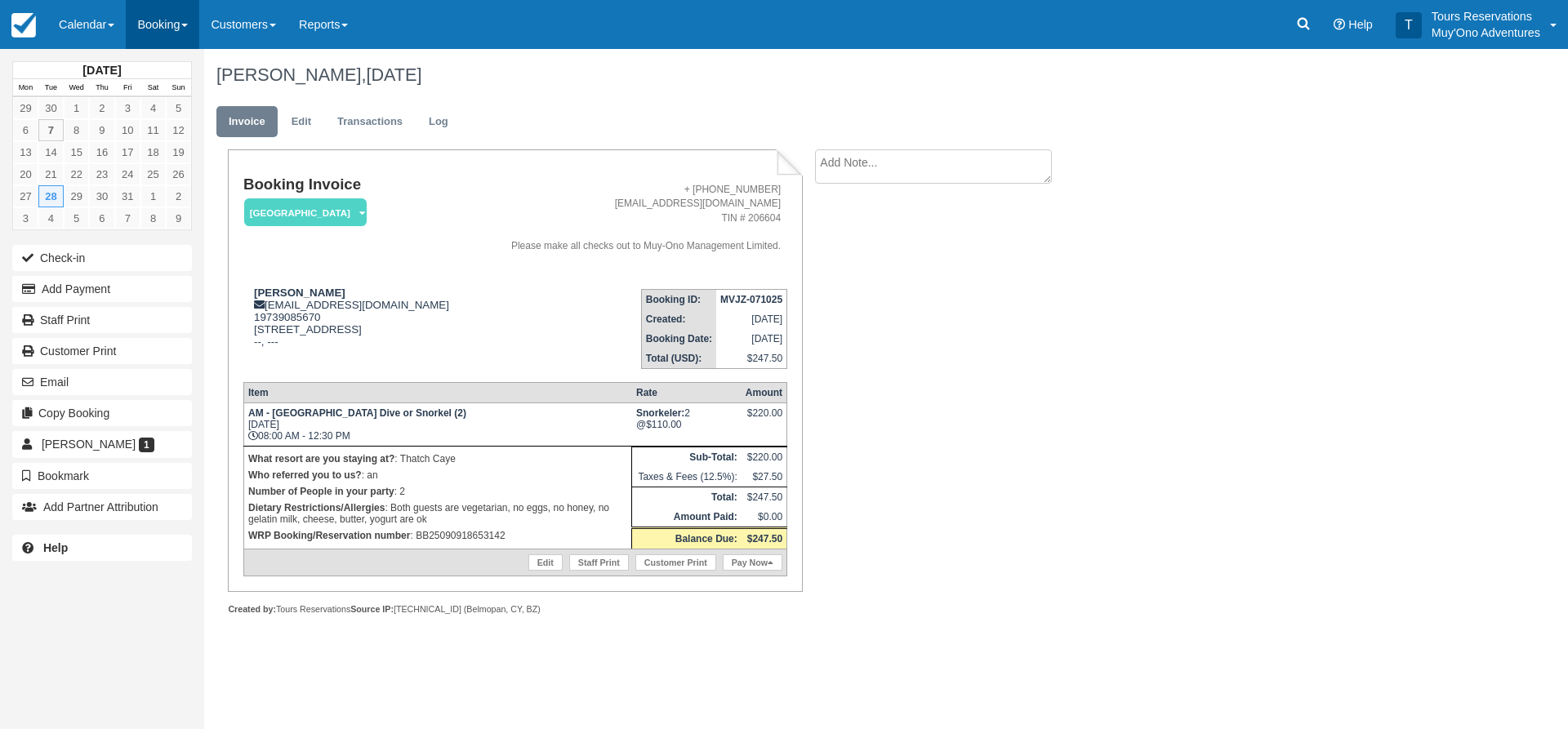
click at [132, 32] on link "Booking" at bounding box center [162, 24] width 74 height 49
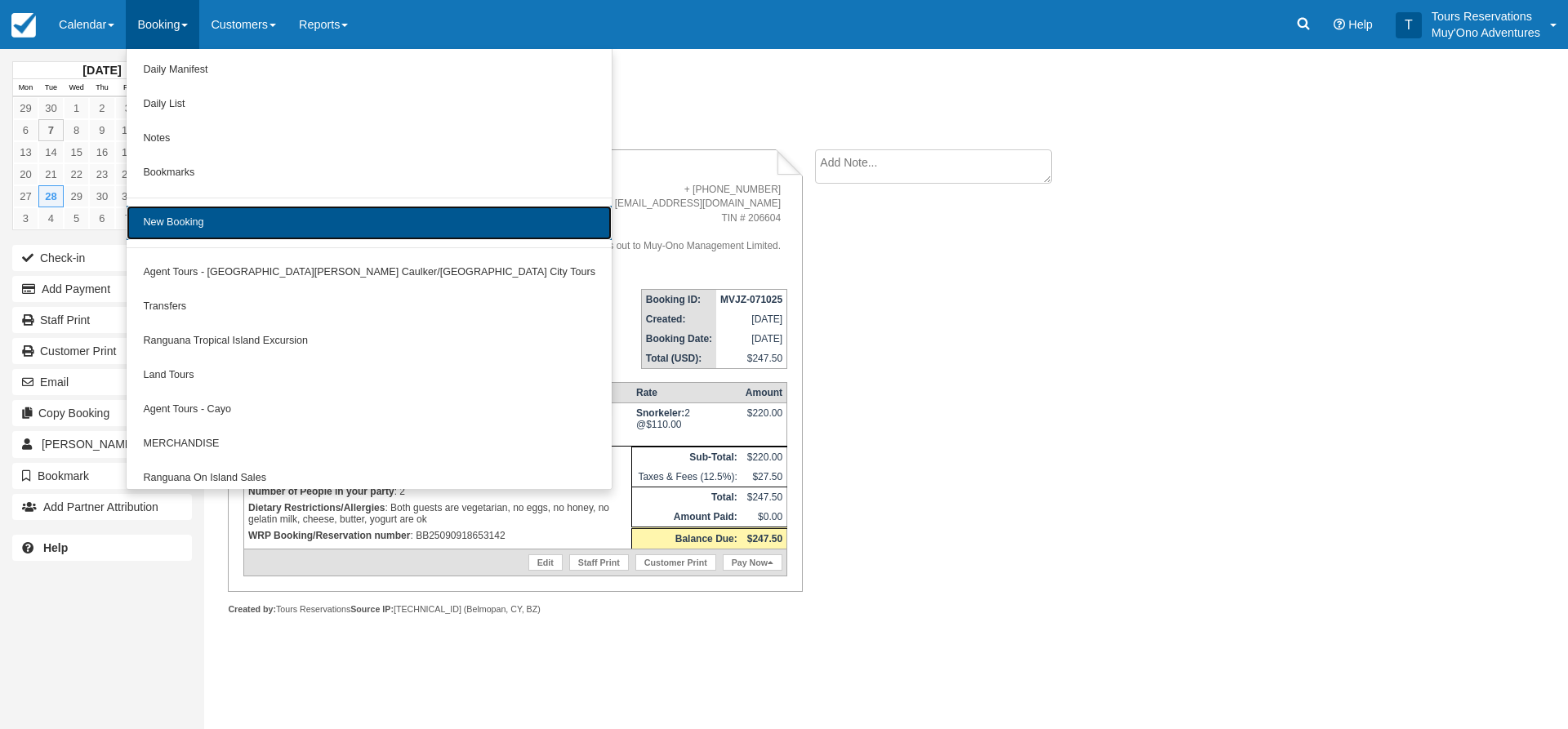
click at [248, 229] on link "New Booking" at bounding box center [369, 223] width 485 height 34
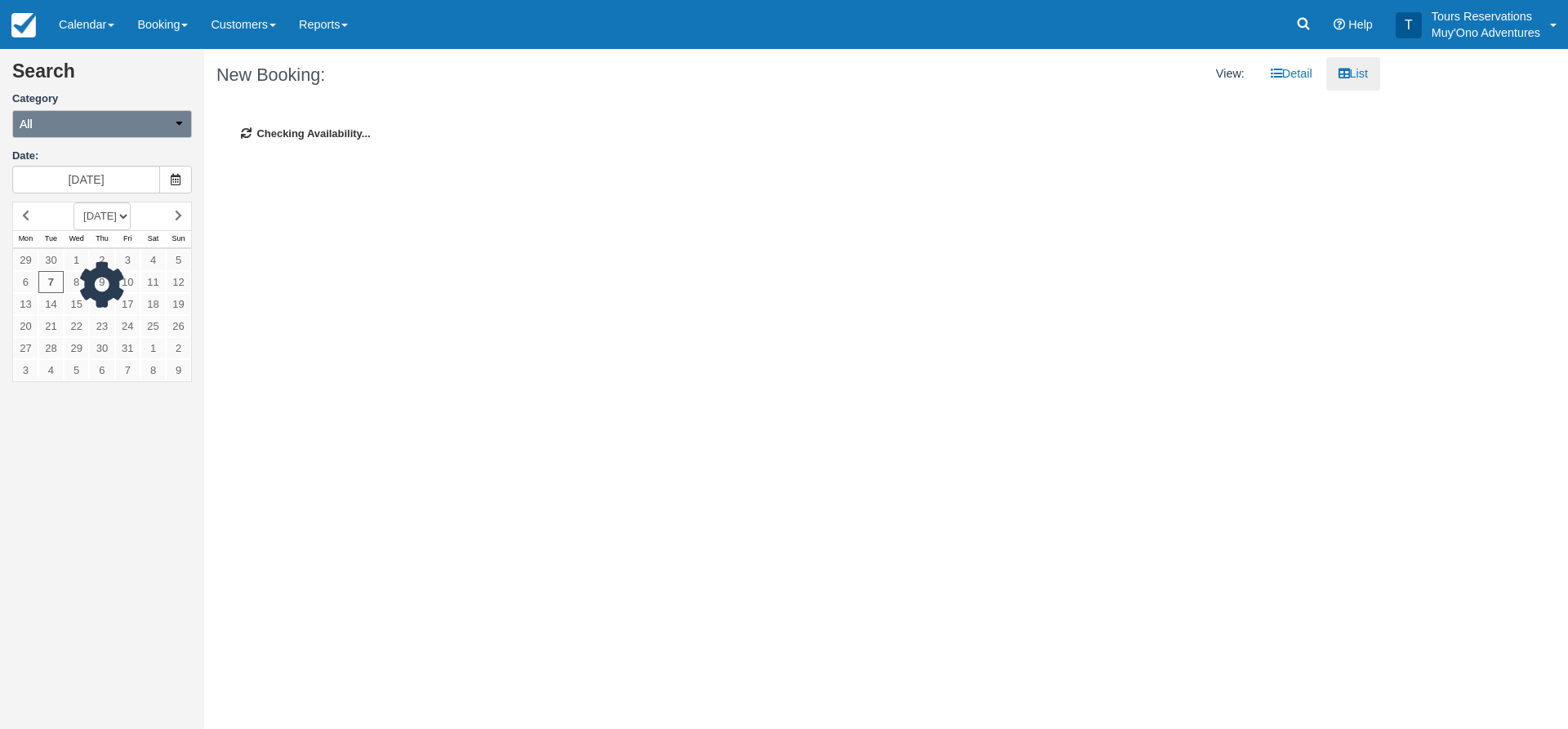
click at [105, 131] on button "All" at bounding box center [102, 123] width 179 height 28
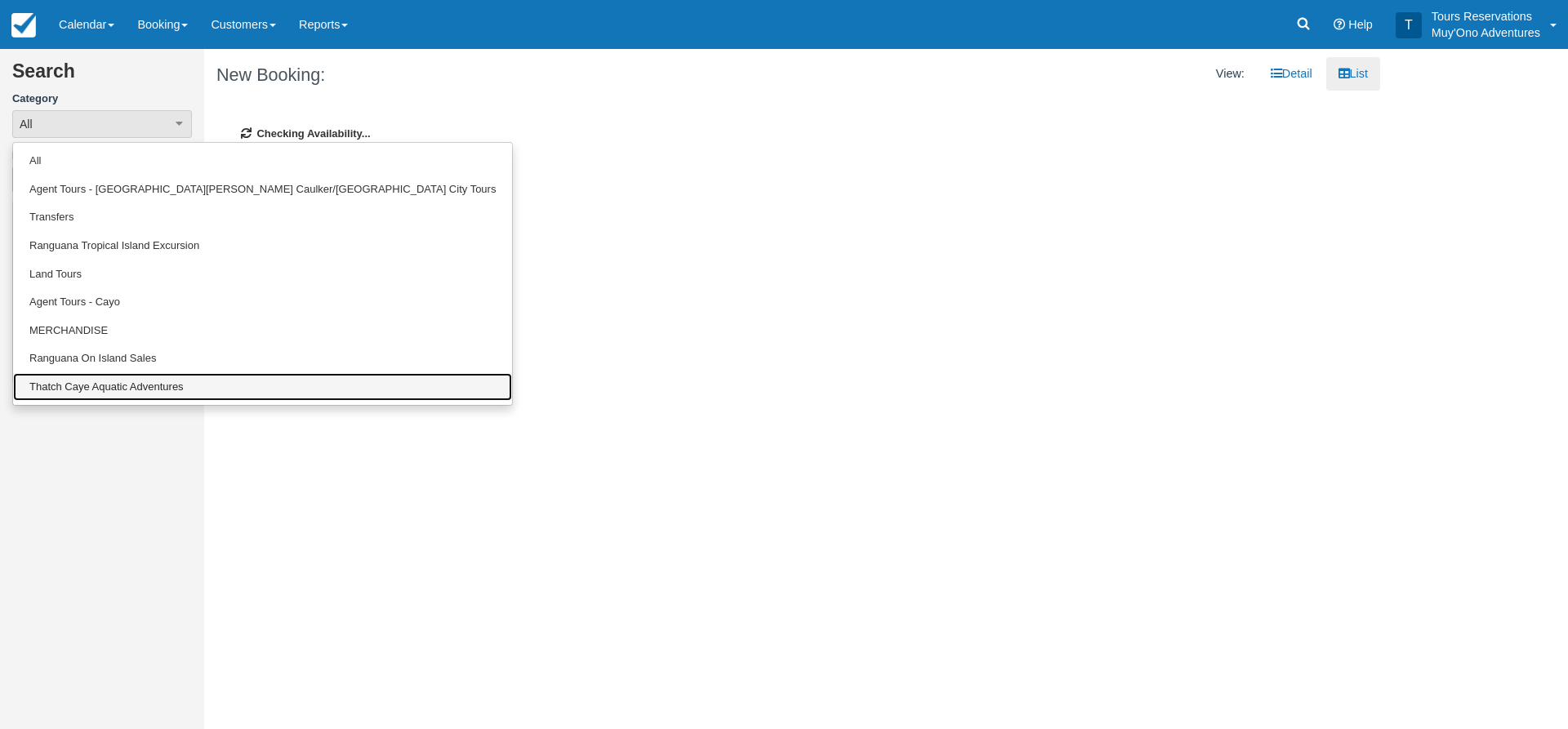
click at [128, 396] on link "Thatch Caye Aquatic Adventures" at bounding box center [261, 387] width 499 height 29
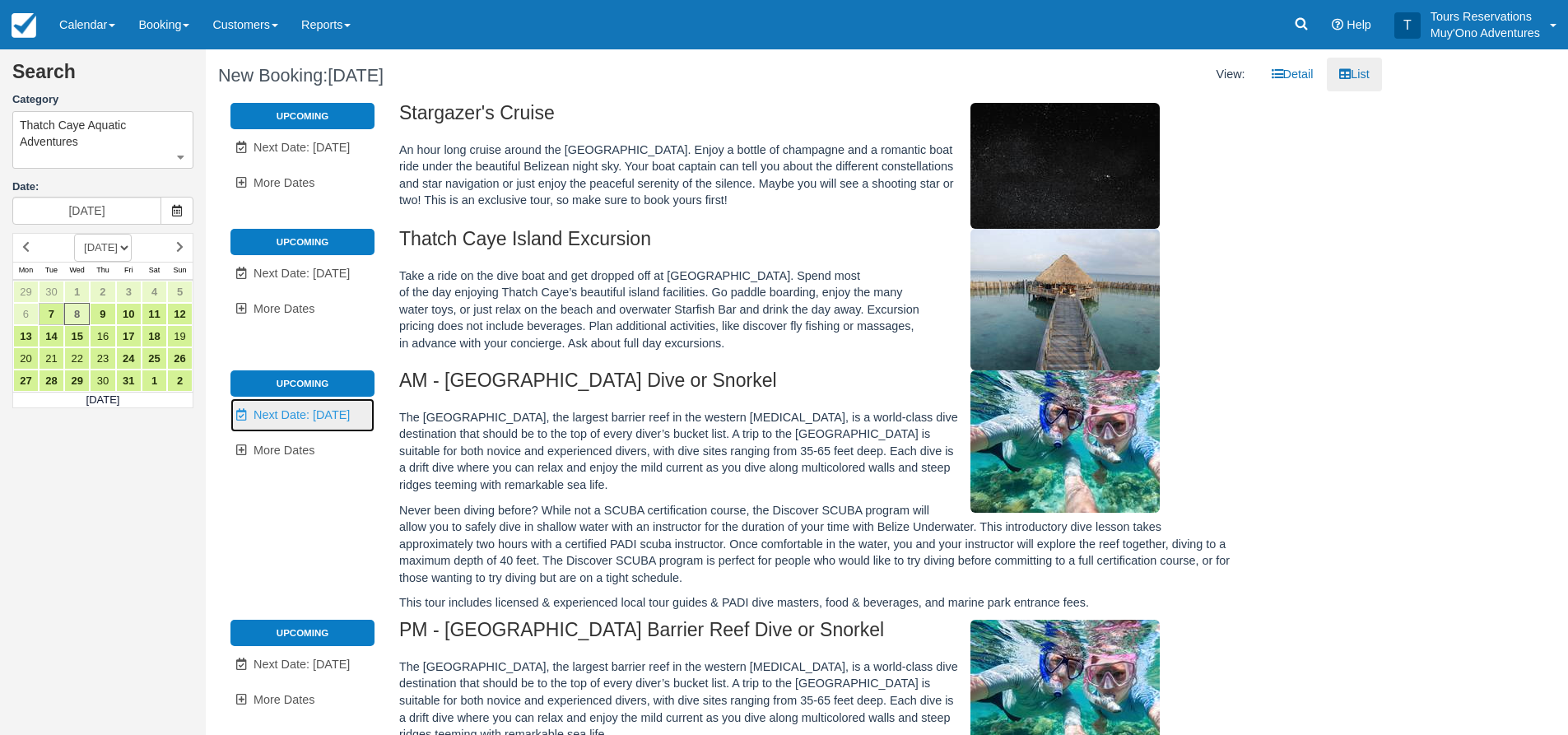
click at [287, 414] on span "Next Date: [DATE]" at bounding box center [302, 414] width 96 height 13
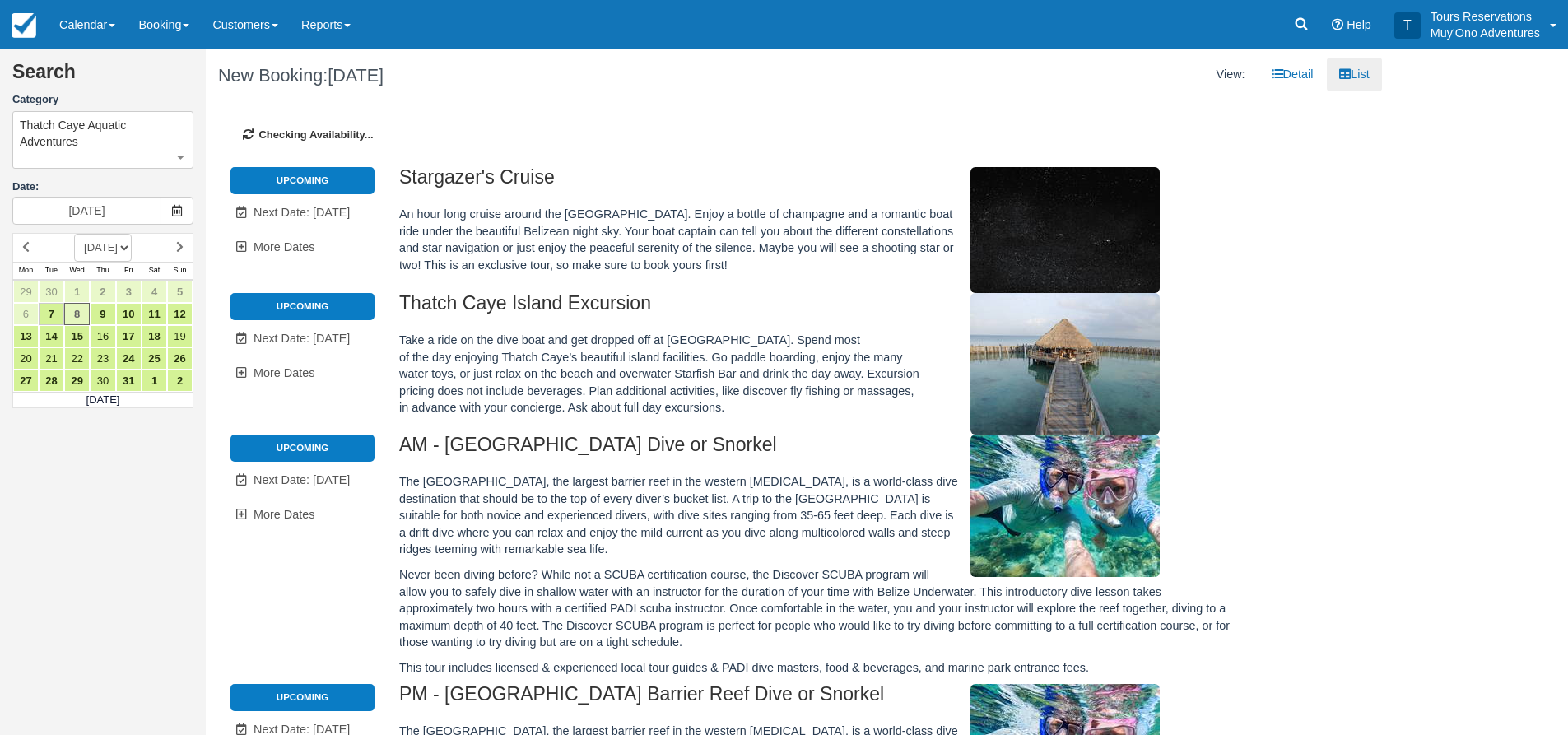
type input "[DATE]"
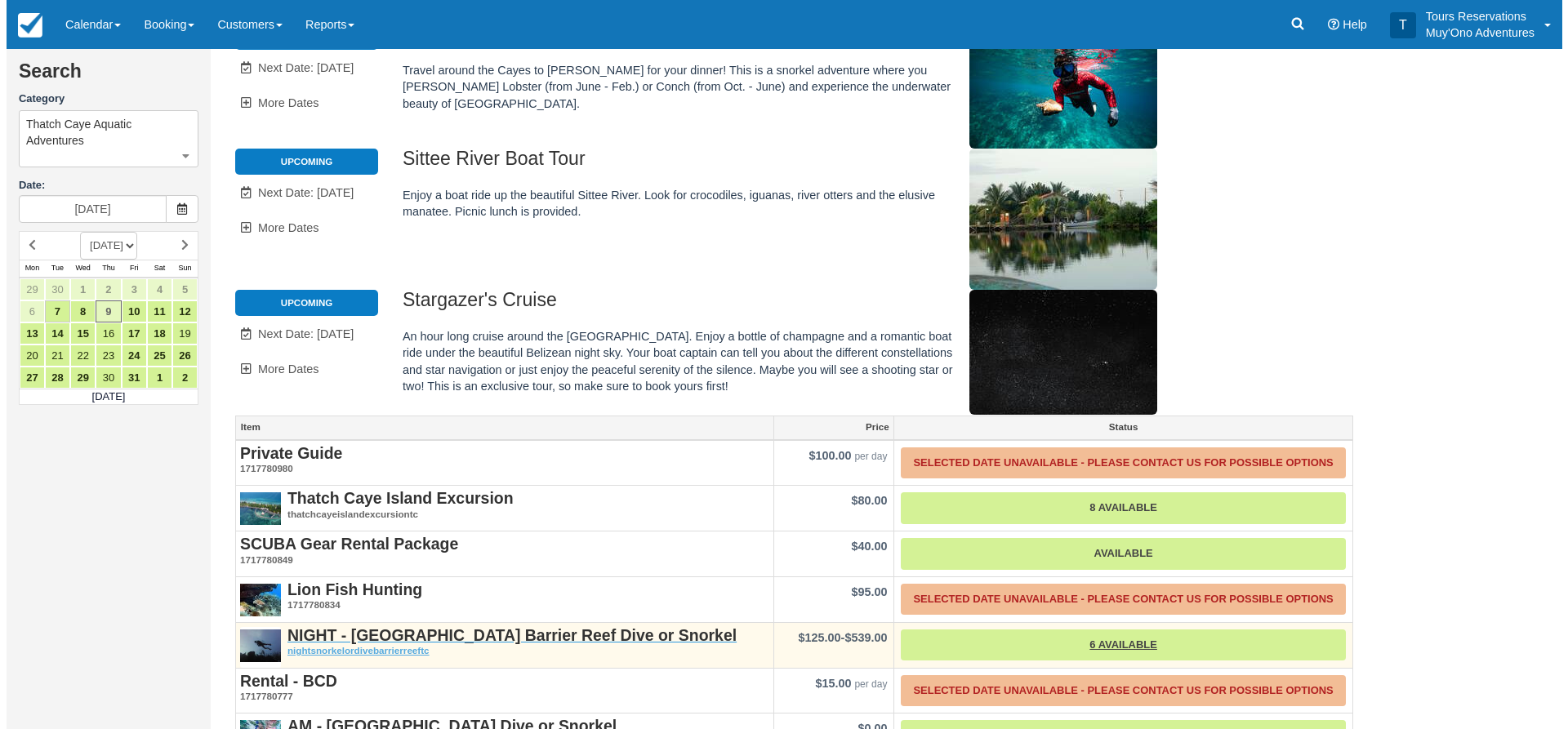
scroll to position [379, 0]
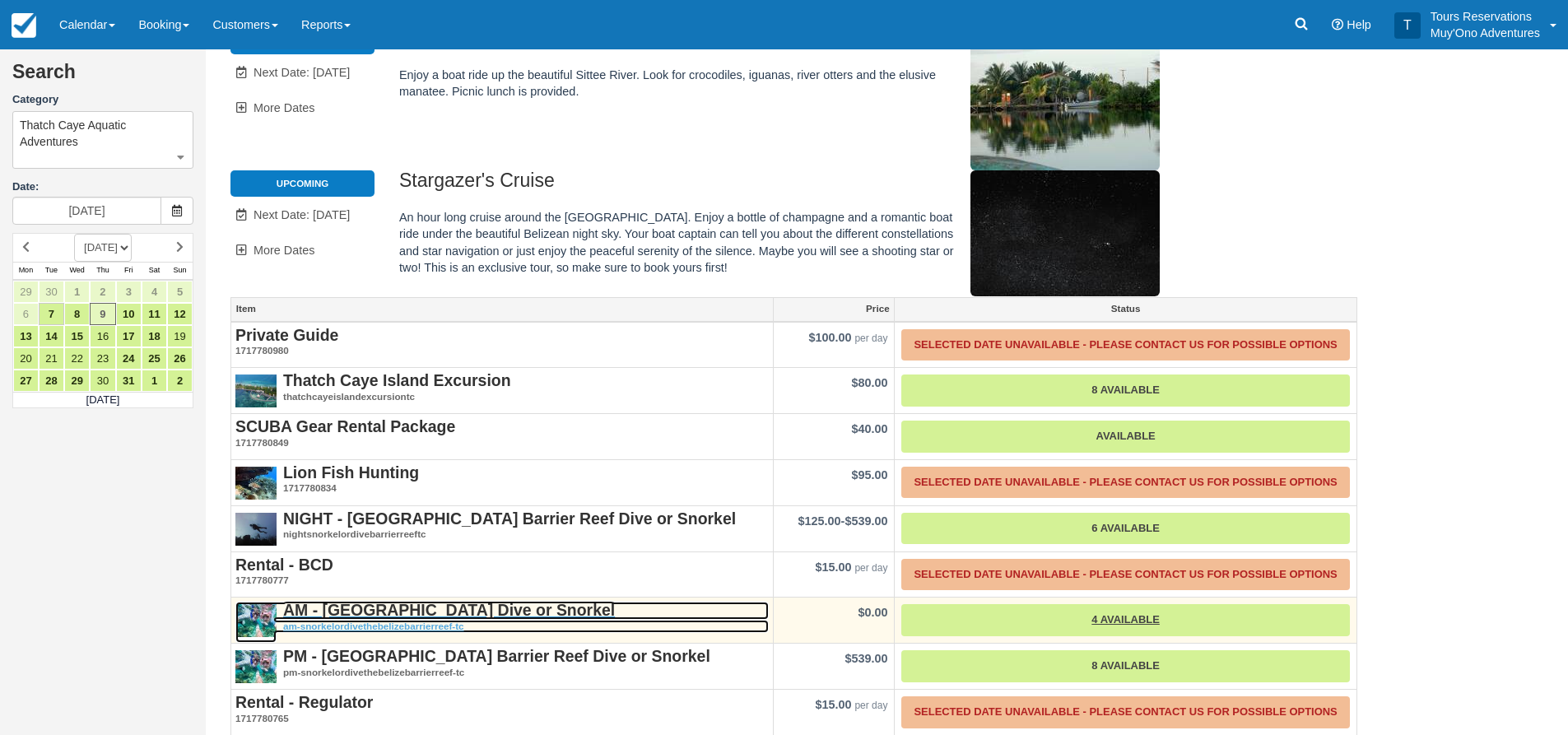
click at [356, 601] on strong "AM - [GEOGRAPHIC_DATA] Dive or Snorkel" at bounding box center [449, 610] width 332 height 18
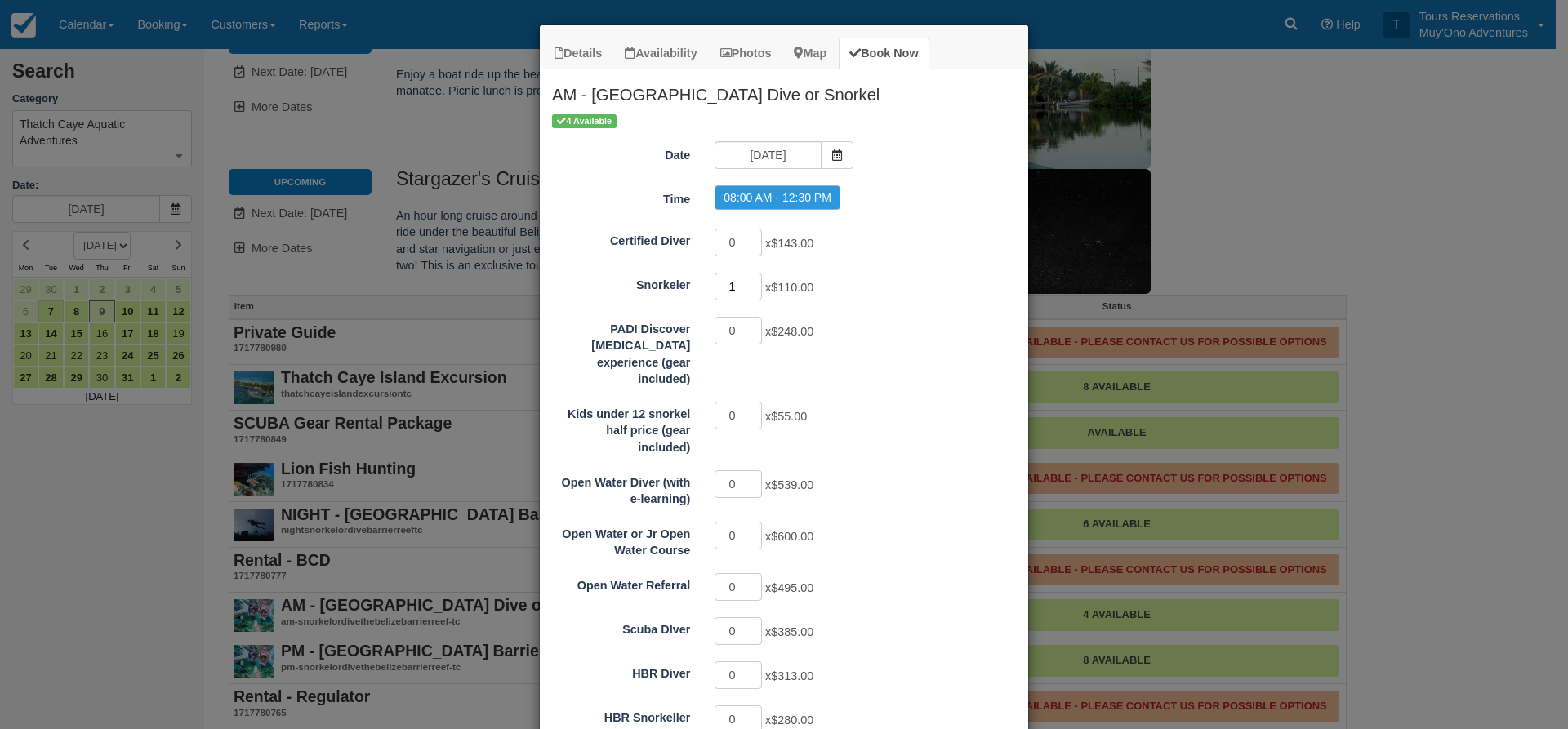
type input "1"
click at [748, 281] on input "1" at bounding box center [738, 286] width 48 height 28
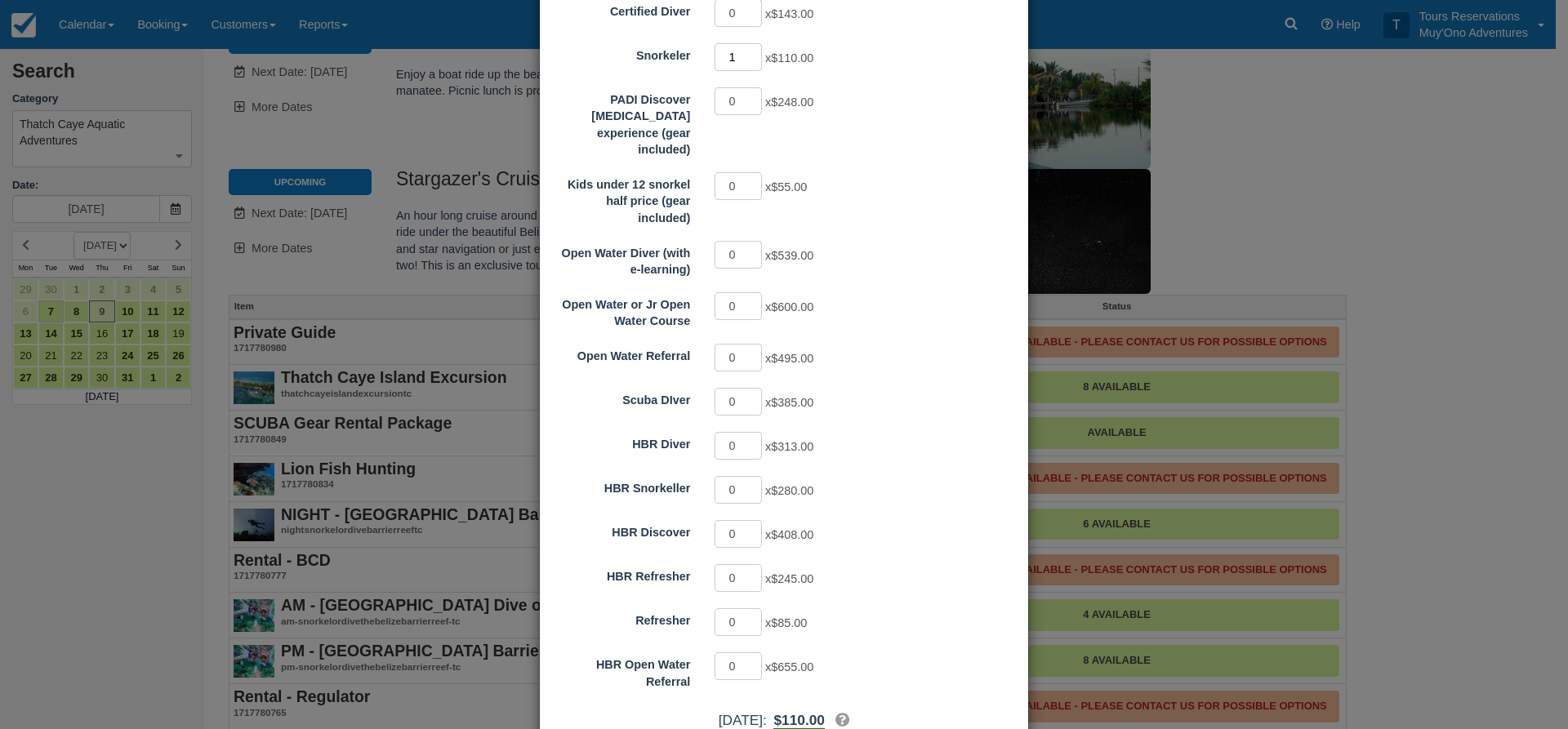
scroll to position [300, 0]
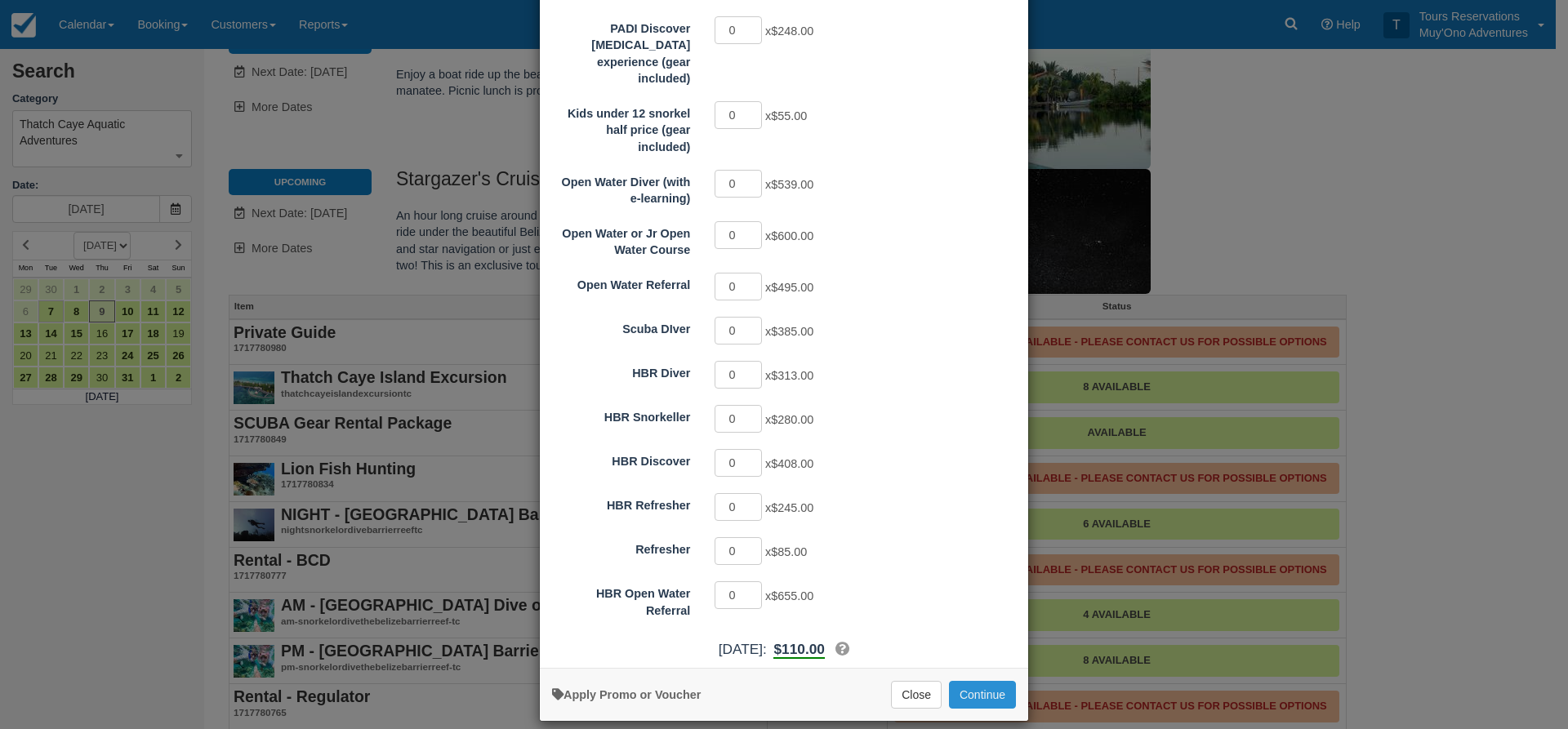
click at [976, 688] on button "Continue" at bounding box center [982, 694] width 67 height 28
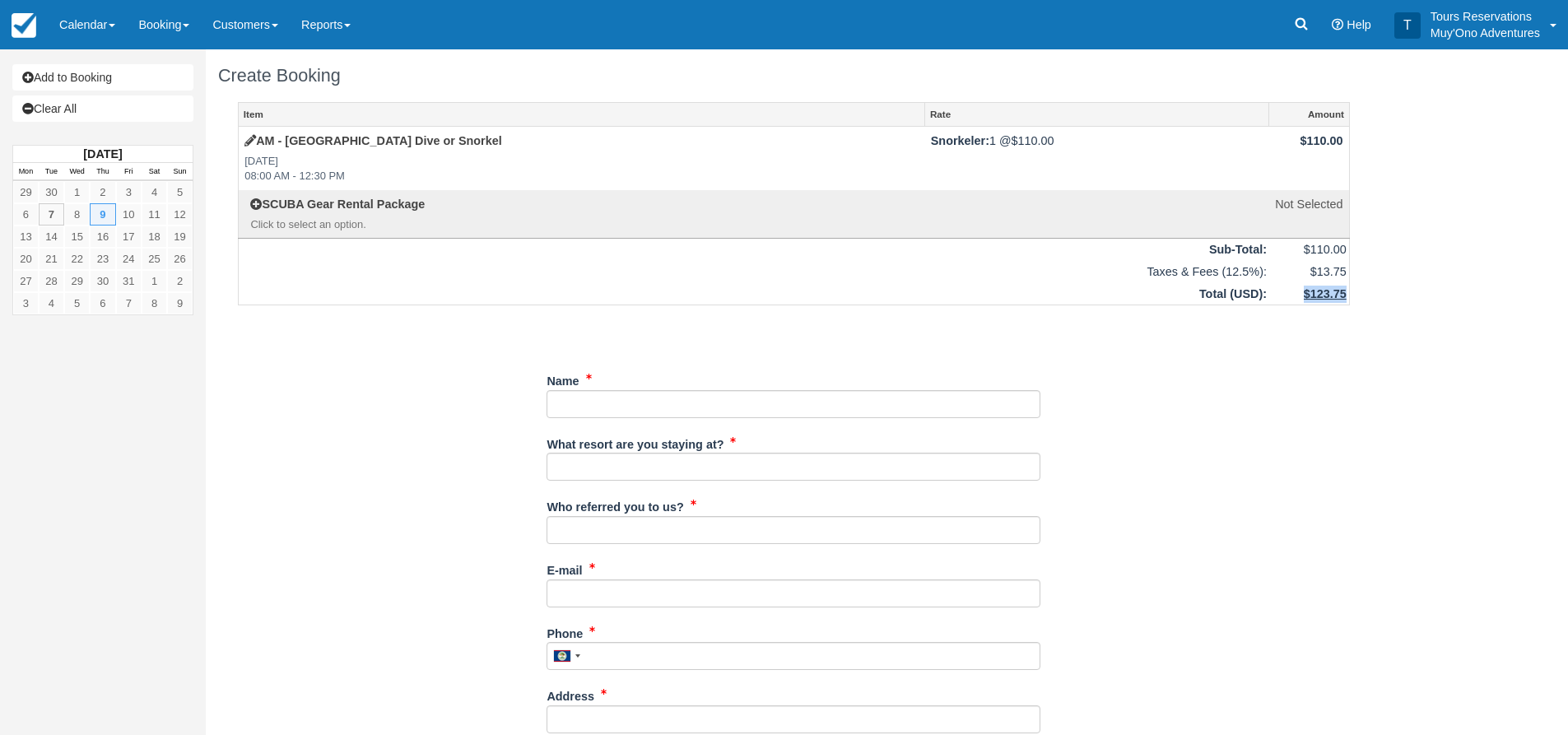
drag, startPoint x: 1282, startPoint y: 299, endPoint x: 1346, endPoint y: 293, distance: 64.3
click at [1346, 293] on td "$123.75" at bounding box center [1310, 294] width 80 height 22
